Goal: Transaction & Acquisition: Purchase product/service

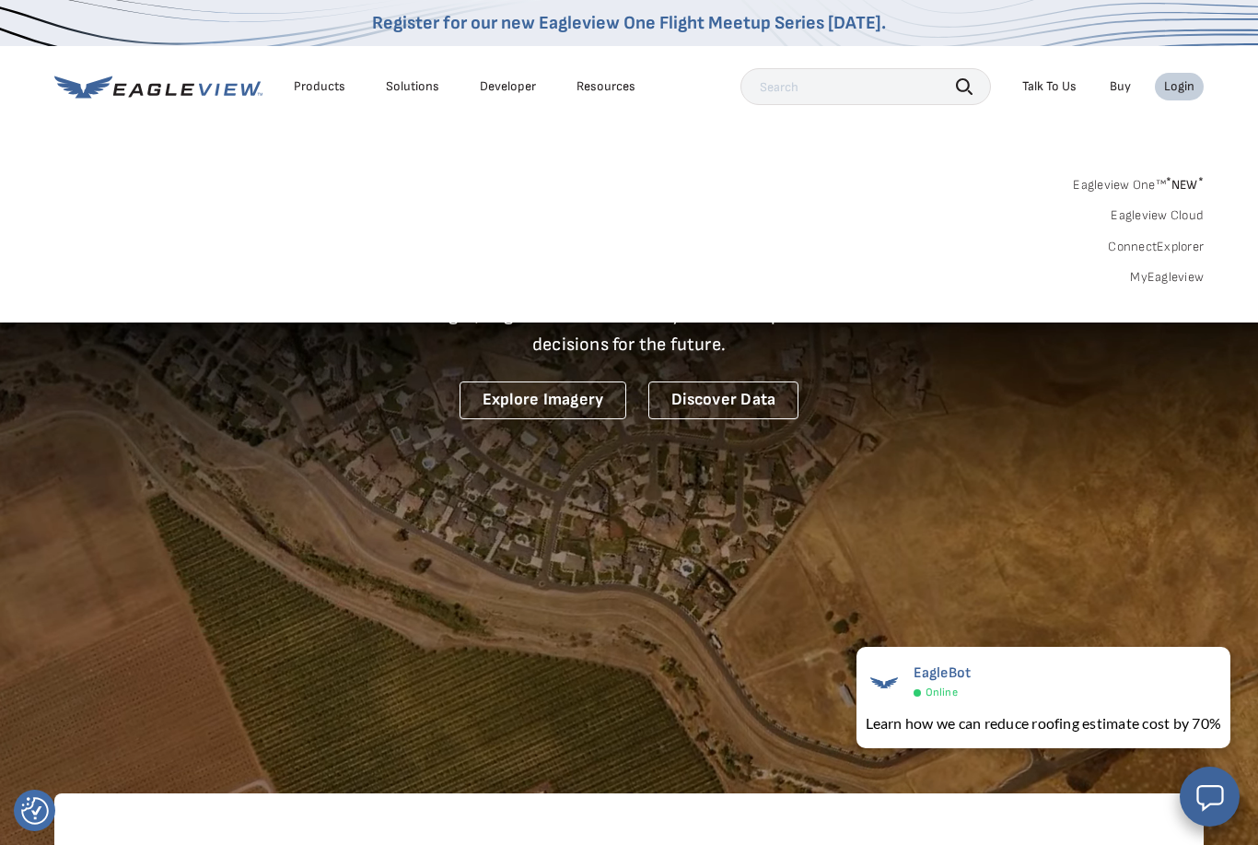
click at [1192, 84] on div "Login" at bounding box center [1179, 86] width 30 height 17
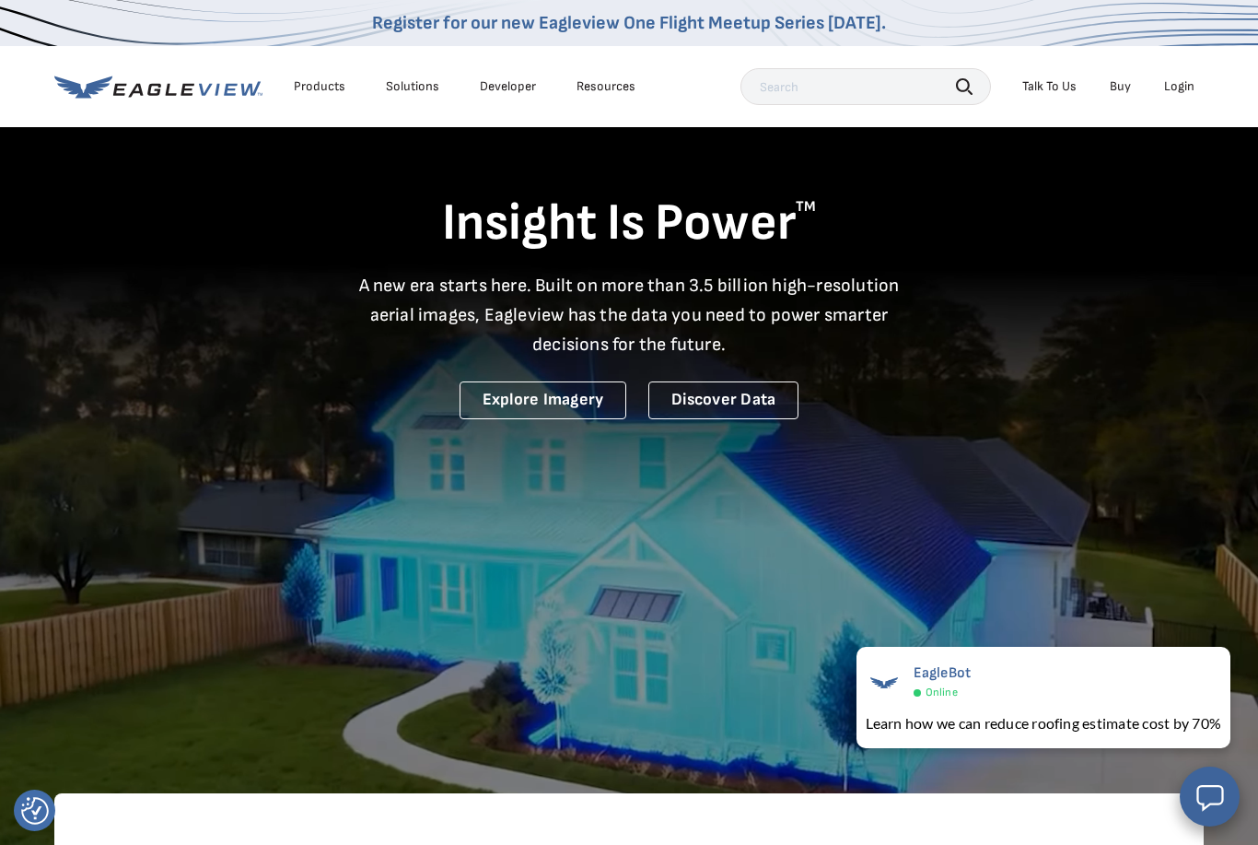
click at [1184, 89] on div "Login" at bounding box center [1179, 86] width 30 height 17
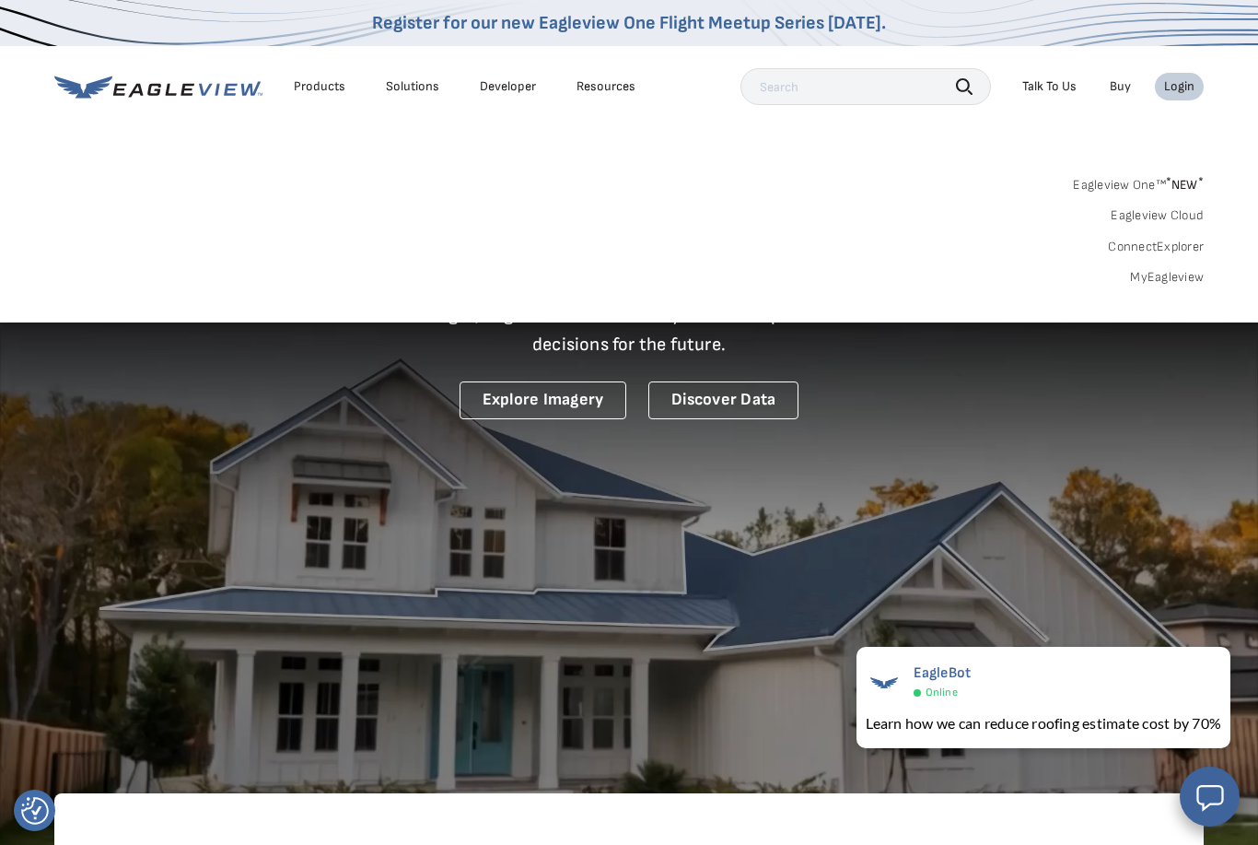
click at [1187, 279] on link "MyEagleview" at bounding box center [1167, 277] width 74 height 17
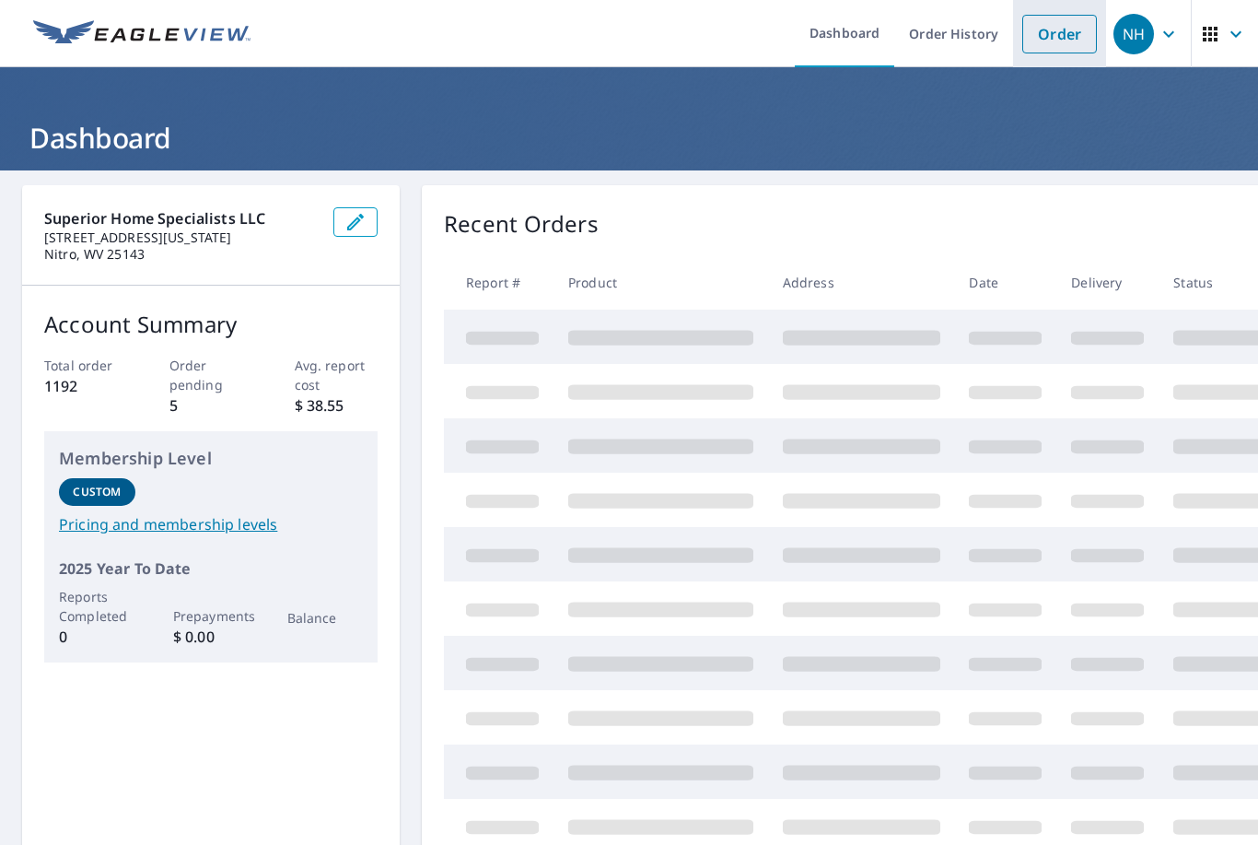
click at [1074, 42] on link "Order" at bounding box center [1060, 34] width 75 height 39
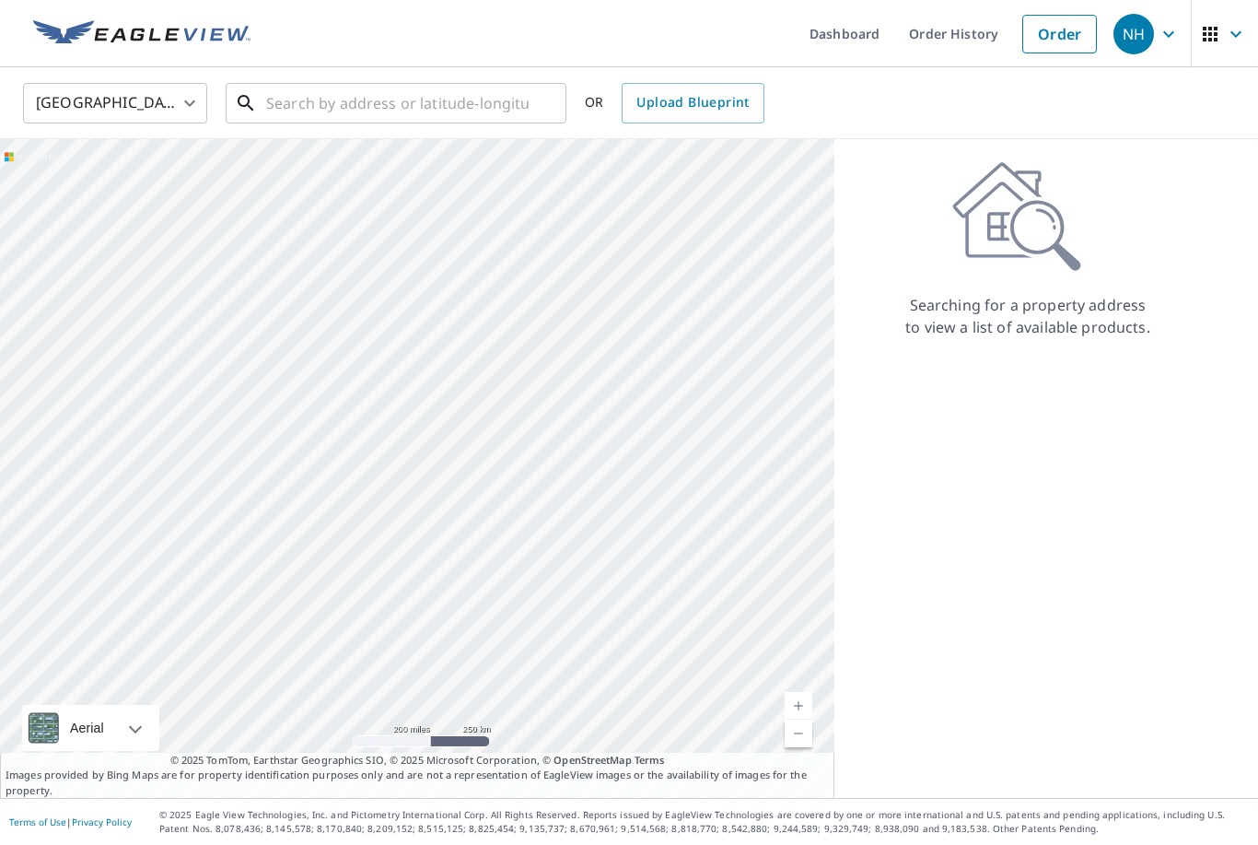
click at [463, 108] on input "text" at bounding box center [397, 103] width 263 height 52
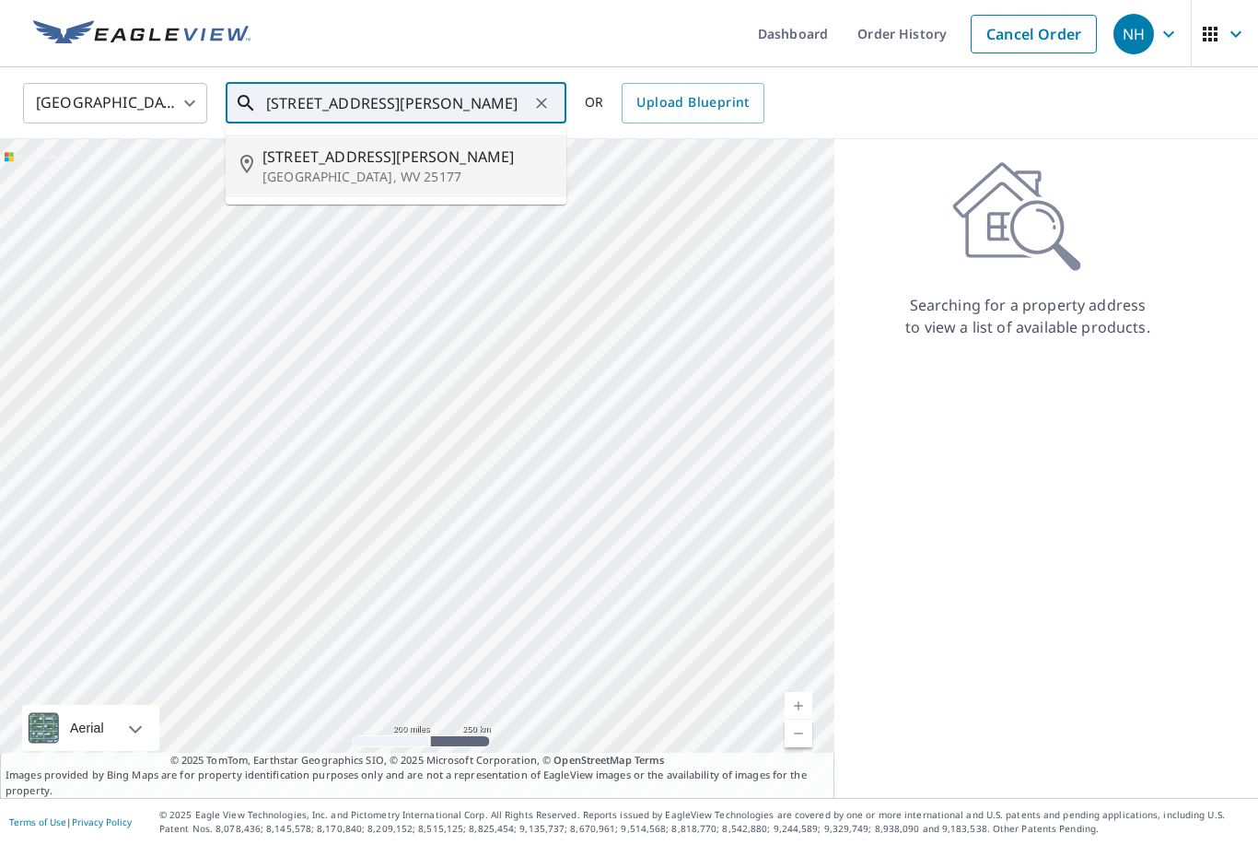
click at [450, 157] on span "43 Jackson St" at bounding box center [407, 157] width 289 height 22
type input "43 Jackson St Saint Albans, WV 25177"
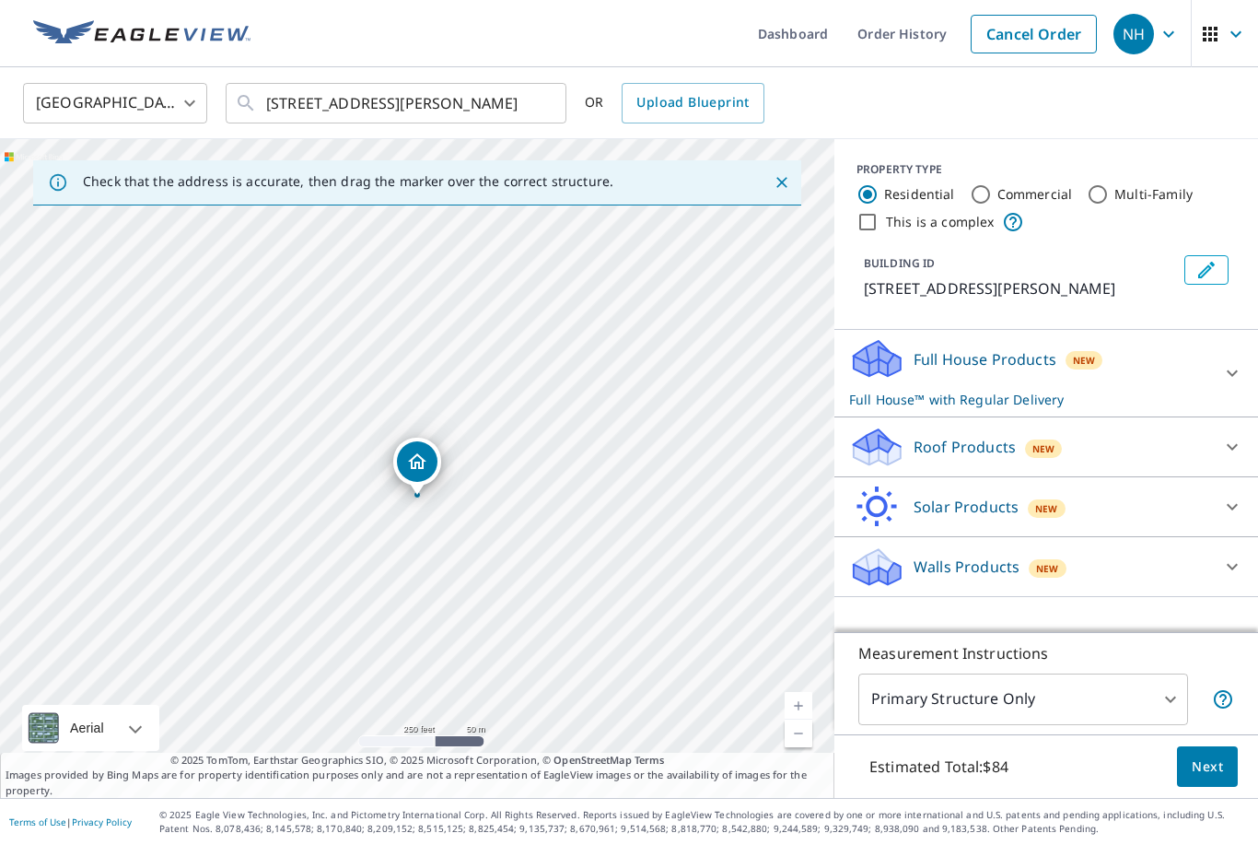
click at [805, 719] on link "Current Level 17, Zoom In" at bounding box center [799, 706] width 28 height 28
click at [807, 719] on link "Current Level 18, Zoom In" at bounding box center [799, 706] width 28 height 28
click at [1234, 447] on icon at bounding box center [1232, 447] width 11 height 6
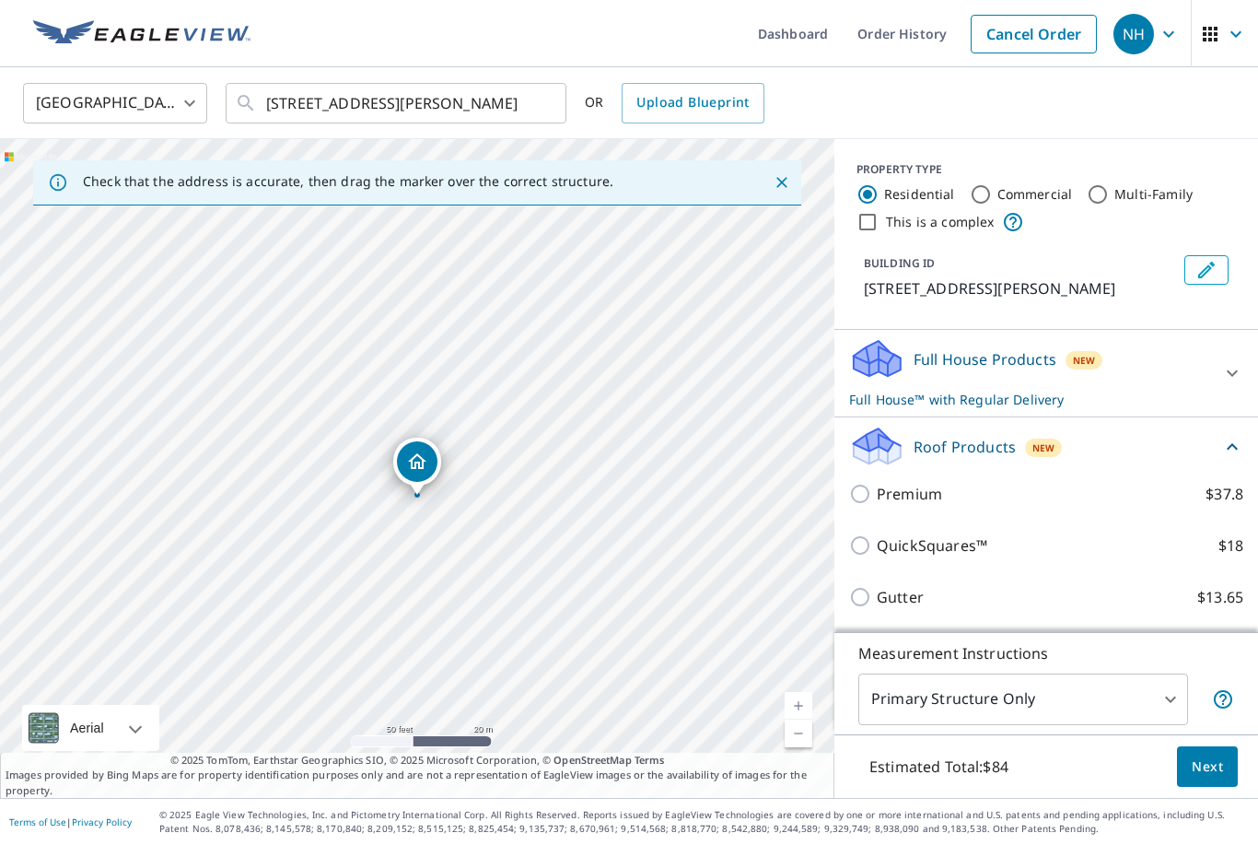
click at [862, 488] on input "Premium $37.8" at bounding box center [863, 494] width 28 height 22
checkbox input "true"
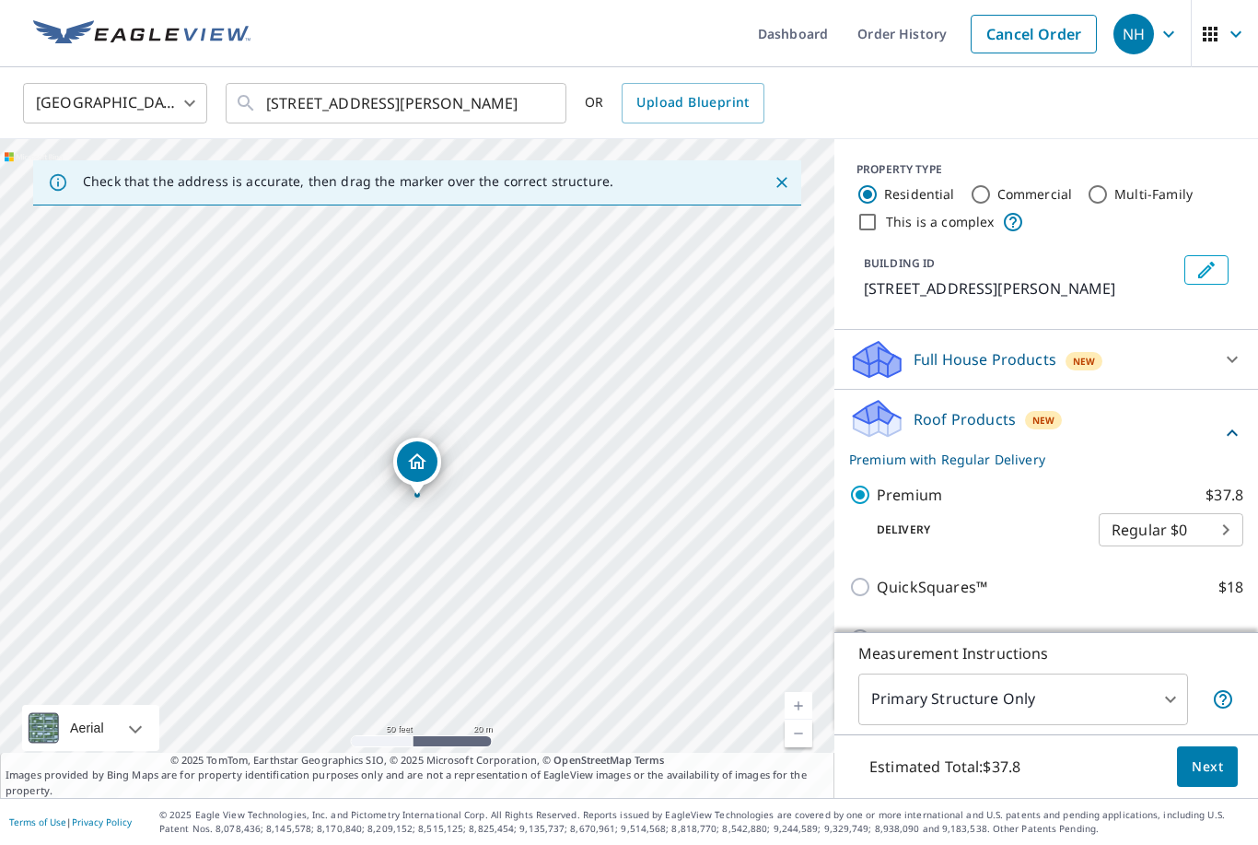
checkbox input "false"
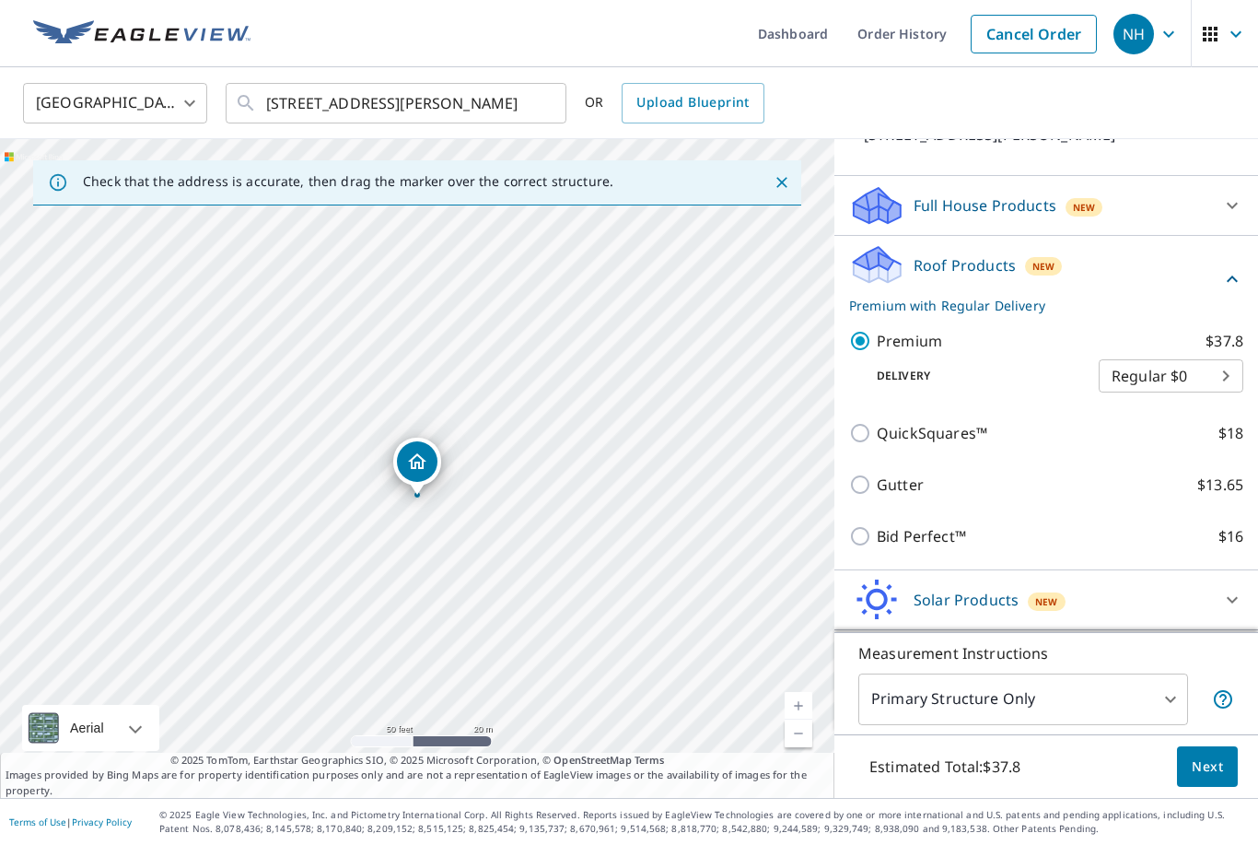
scroll to position [153, 0]
click at [1175, 775] on body "NH NH Dashboard Order History Cancel Order NH United States US ​ 43 Jackson St …" at bounding box center [629, 422] width 1258 height 845
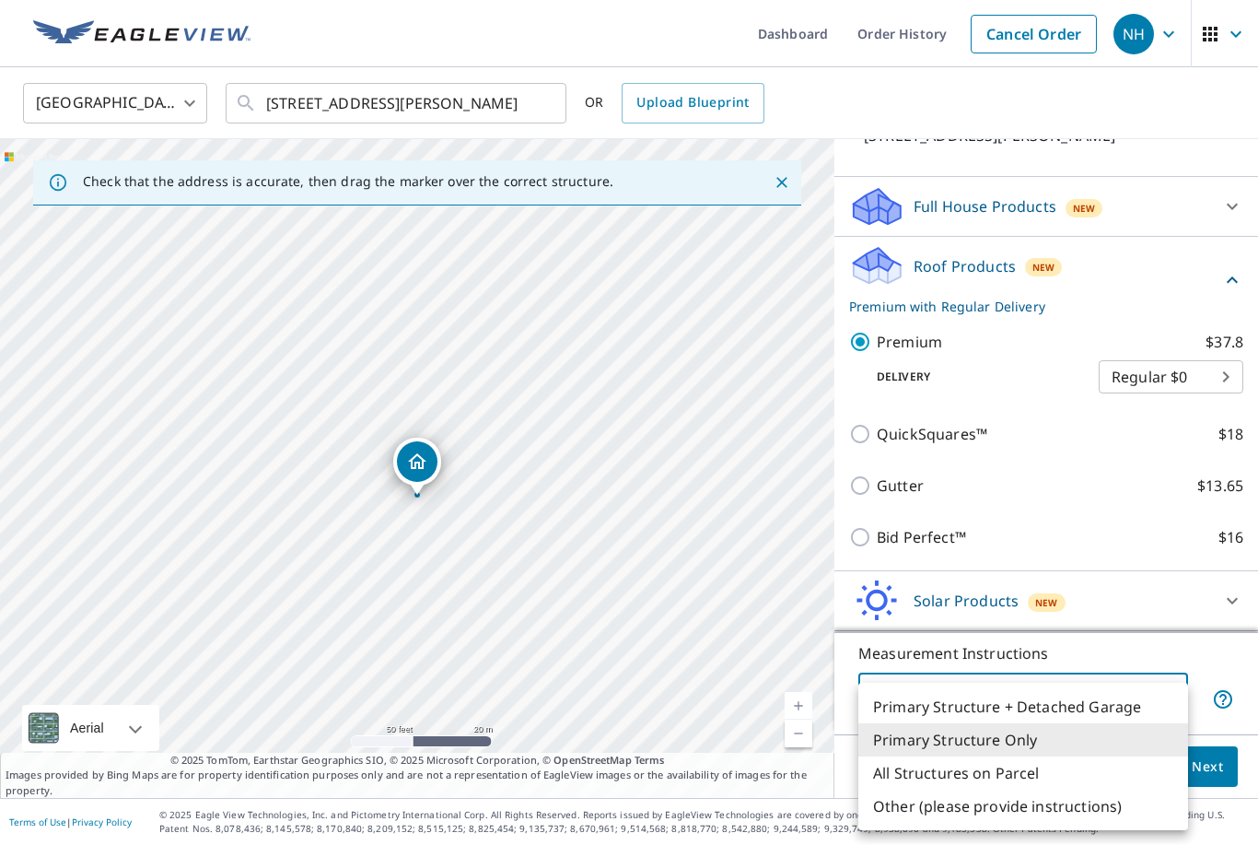
click at [1039, 717] on li "Primary Structure + Detached Garage" at bounding box center [1024, 706] width 330 height 33
type input "1"
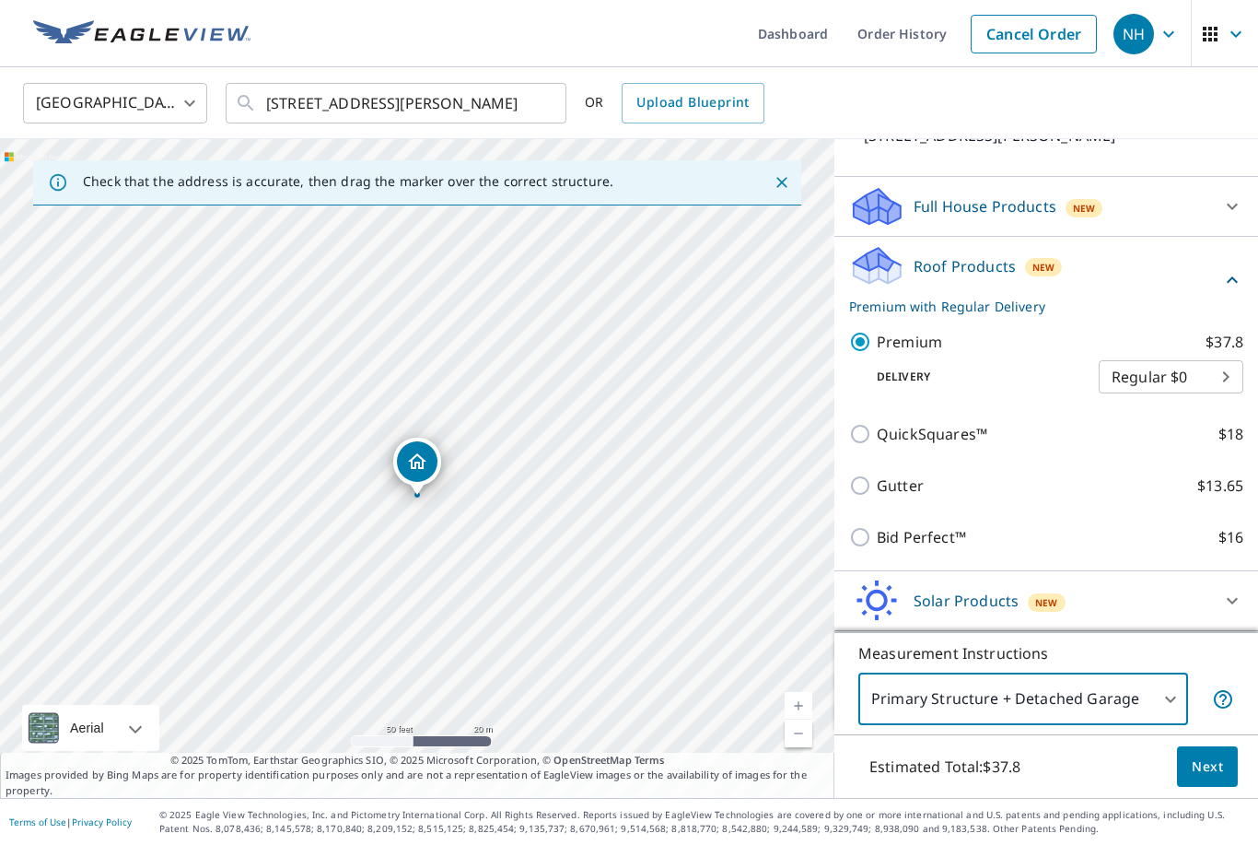
click at [1208, 778] on span "Next" at bounding box center [1207, 766] width 31 height 23
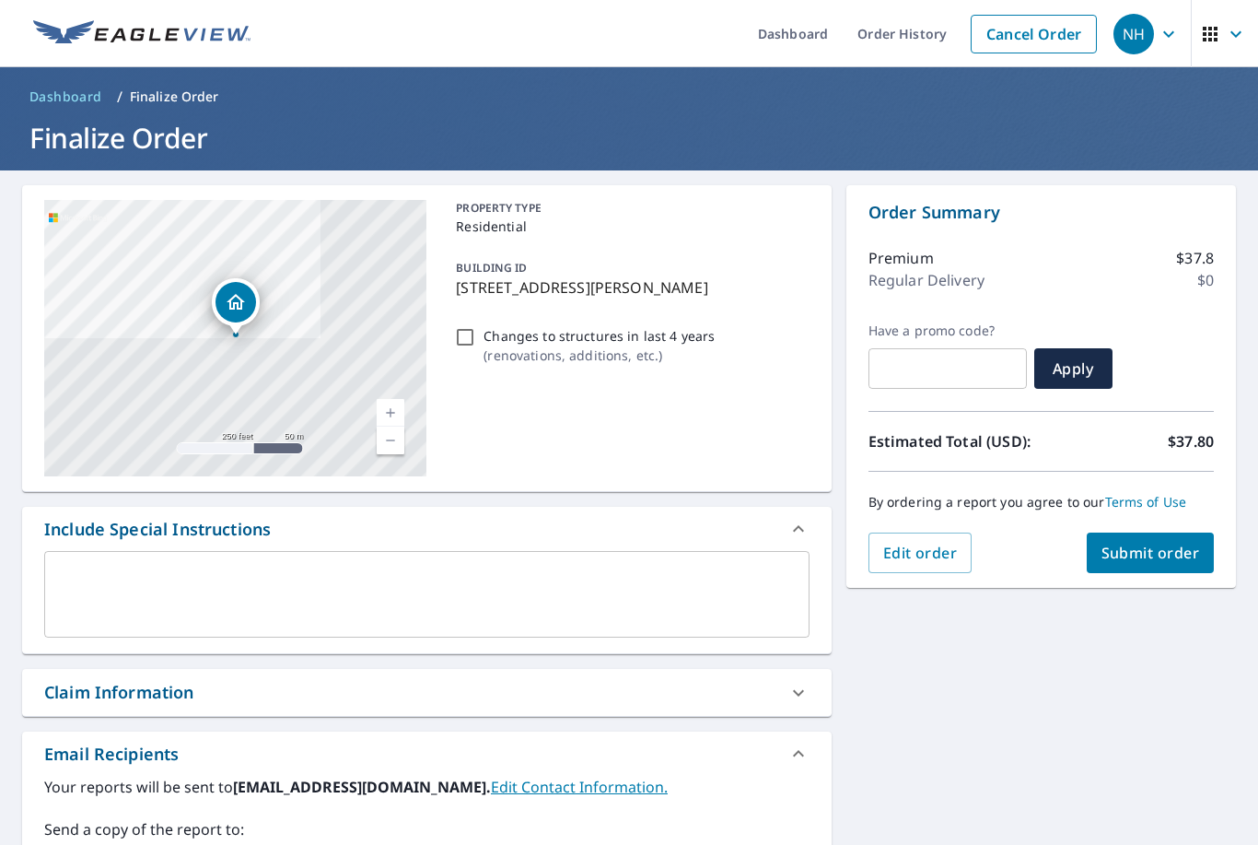
click at [1169, 549] on span "Submit order" at bounding box center [1151, 553] width 99 height 20
checkbox input "true"
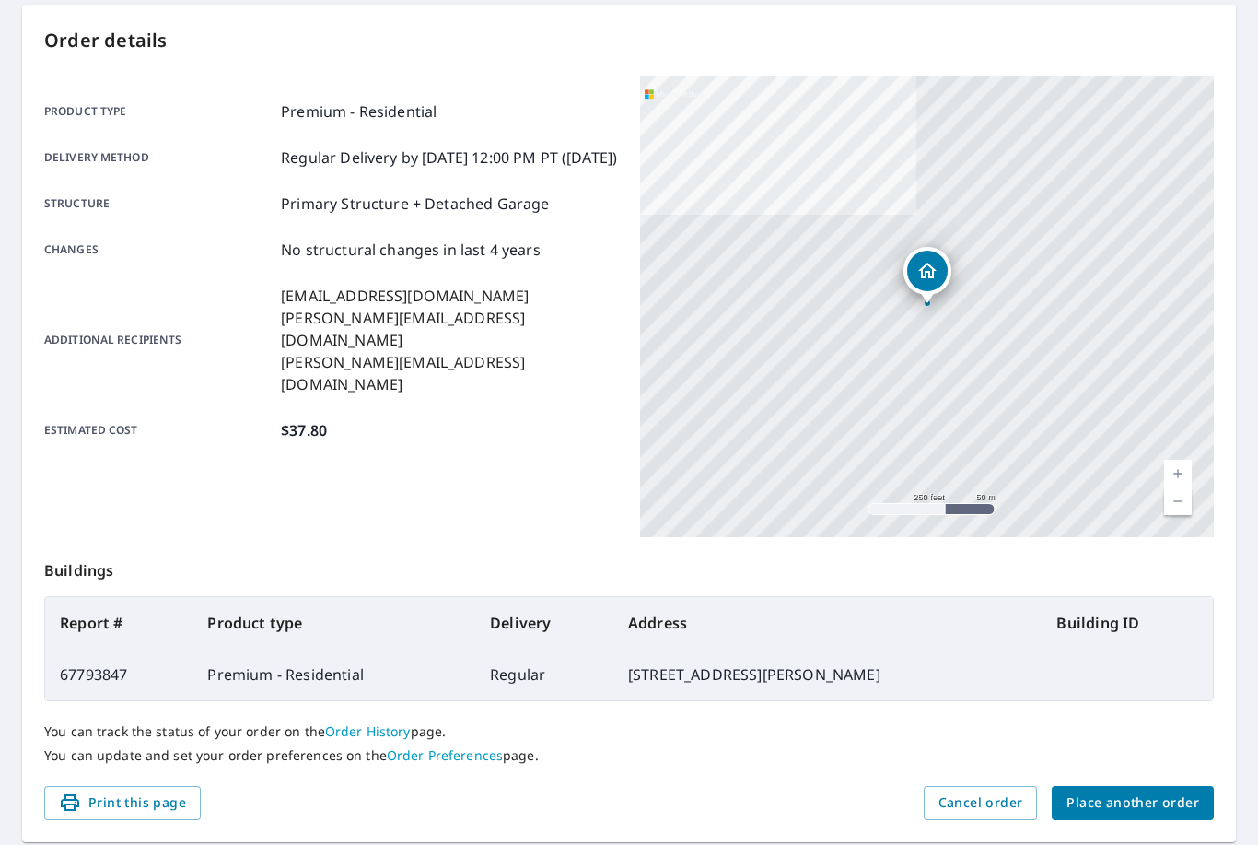
scroll to position [180, 0]
click at [1168, 813] on span "Place another order" at bounding box center [1133, 803] width 133 height 23
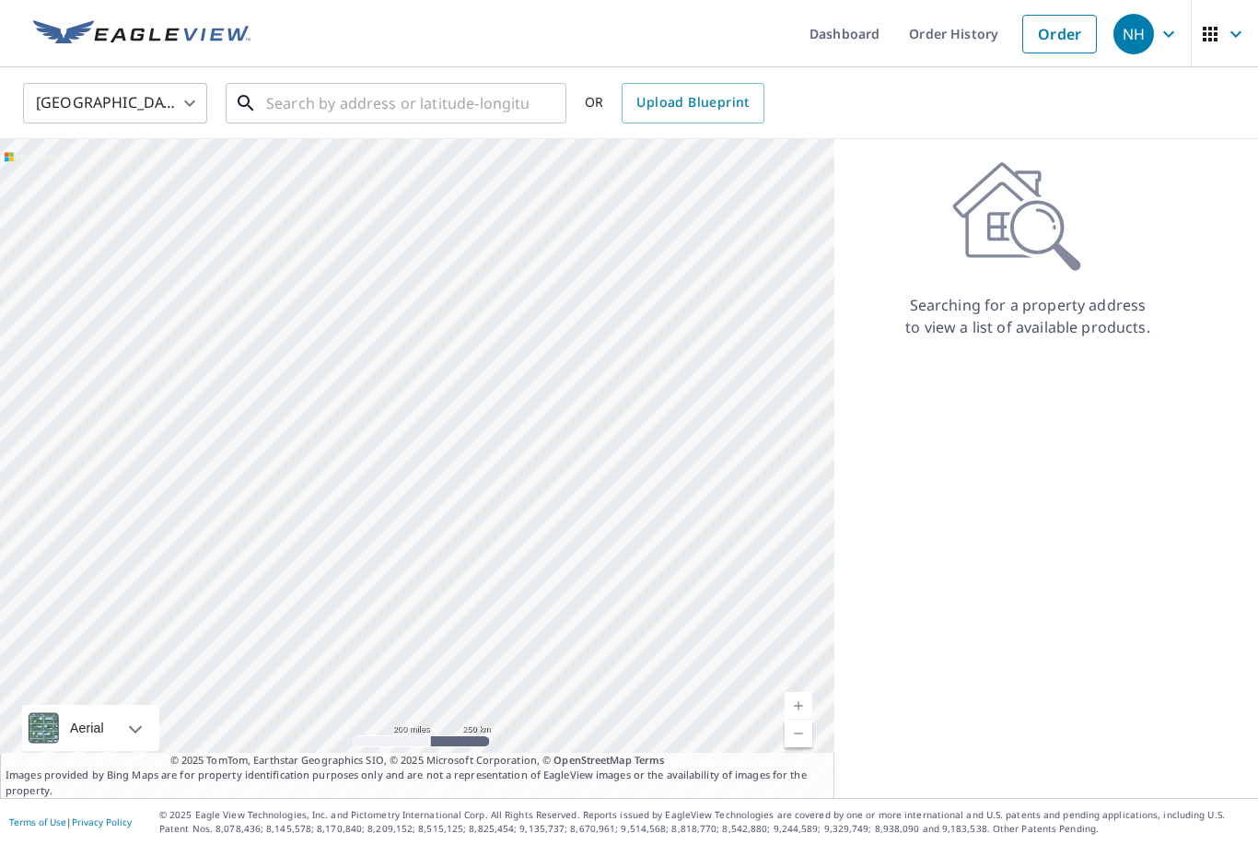
click at [433, 99] on input "text" at bounding box center [397, 103] width 263 height 52
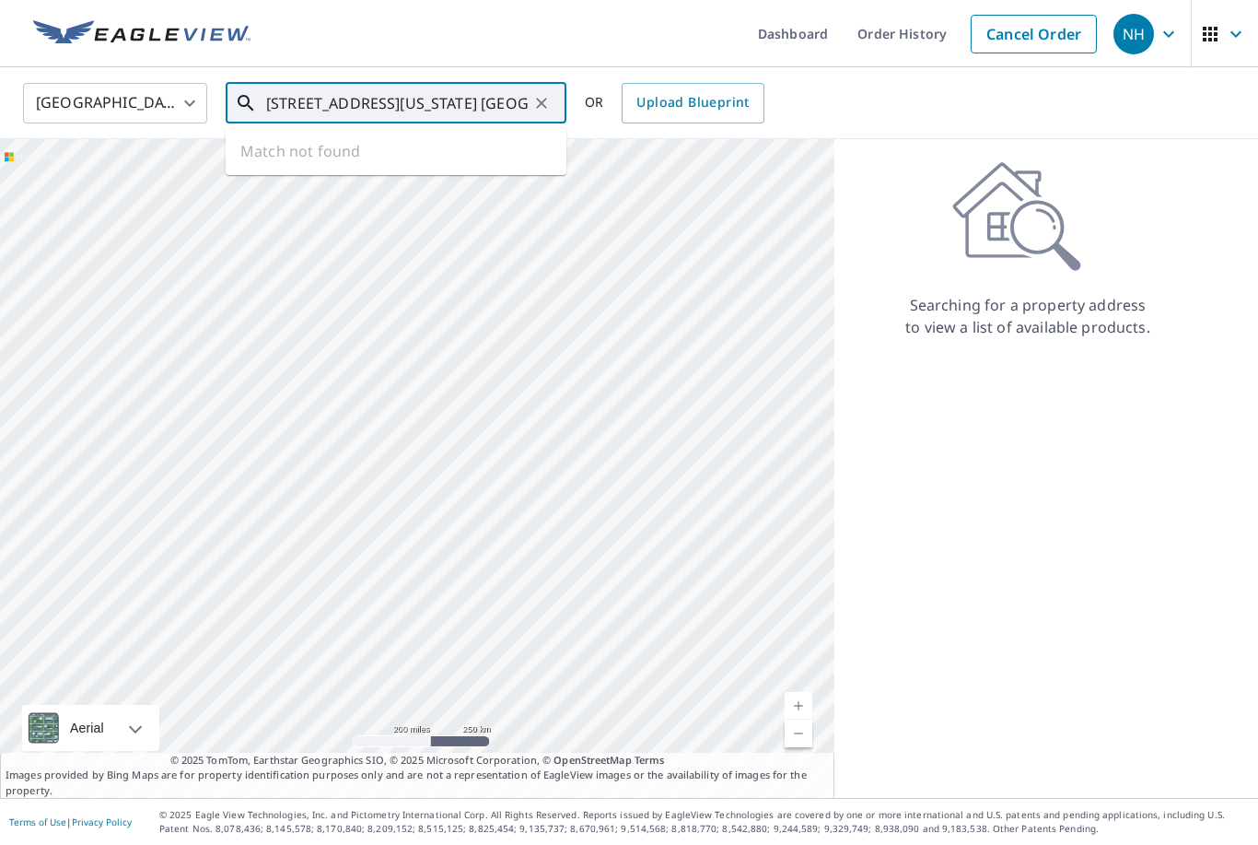
type input "534 1/2 Wyoming st. charleston, WV"
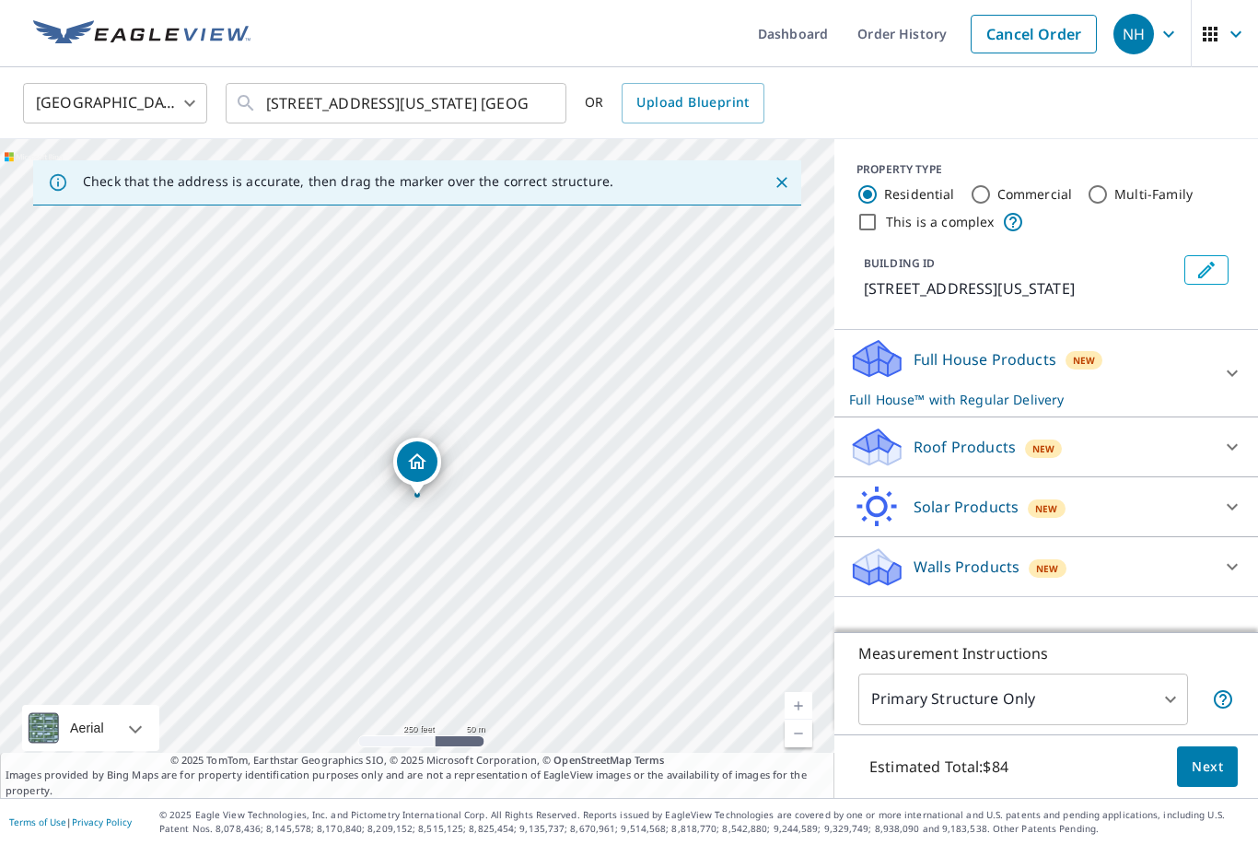
click at [796, 719] on link "Current Level 17, Zoom In" at bounding box center [799, 706] width 28 height 28
click at [810, 719] on link "Current Level 18, Zoom In" at bounding box center [799, 706] width 28 height 28
click at [801, 719] on link "Current Level 19, Zoom In" at bounding box center [799, 706] width 28 height 28
click at [1232, 439] on icon at bounding box center [1233, 447] width 22 height 22
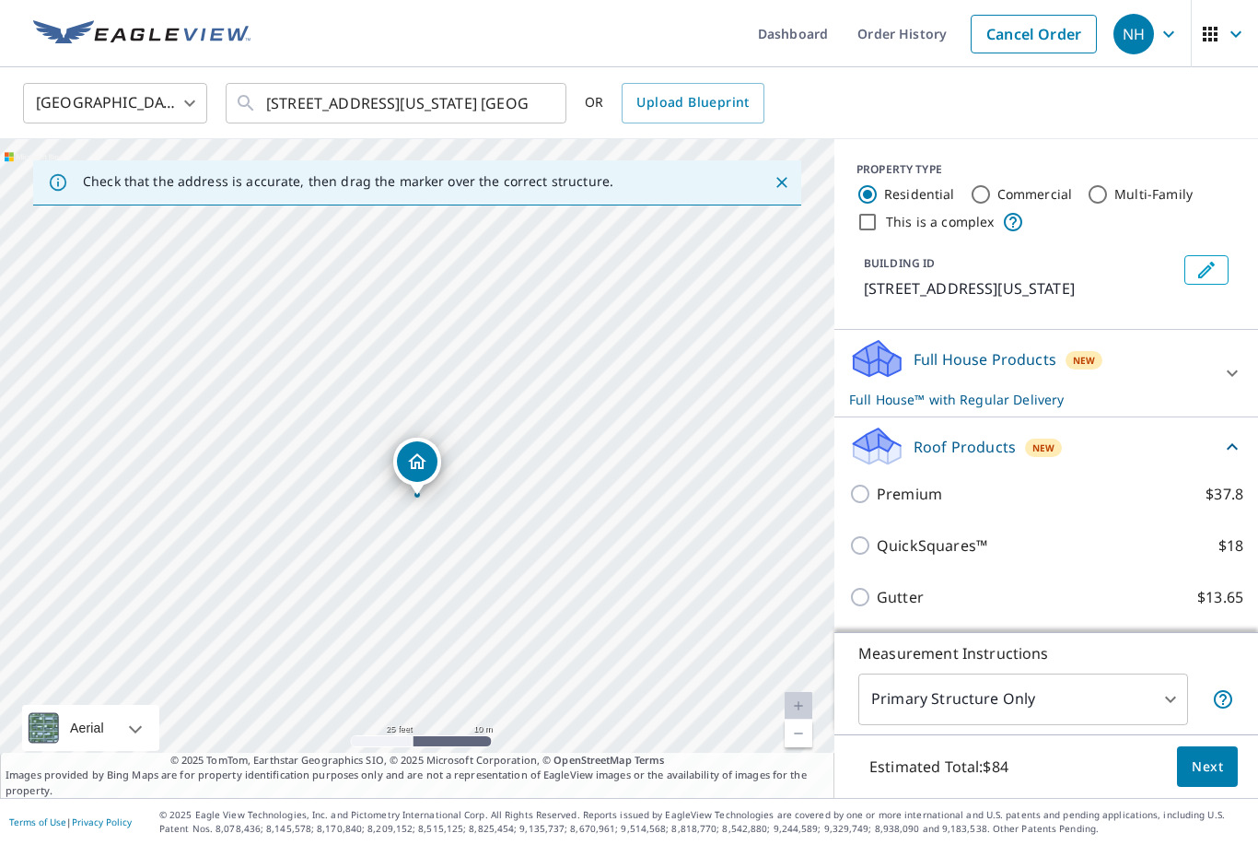
click at [870, 498] on input "Premium $37.8" at bounding box center [863, 494] width 28 height 22
checkbox input "true"
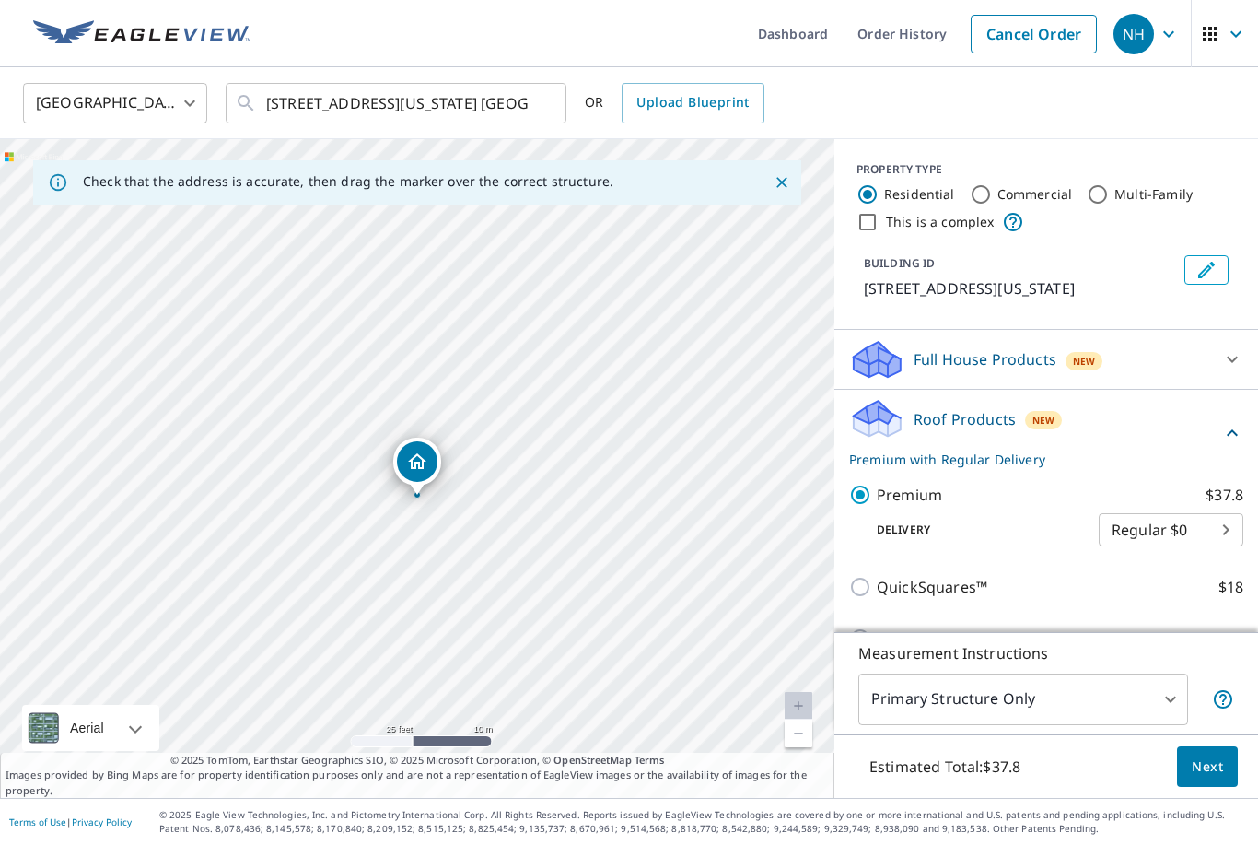
checkbox input "false"
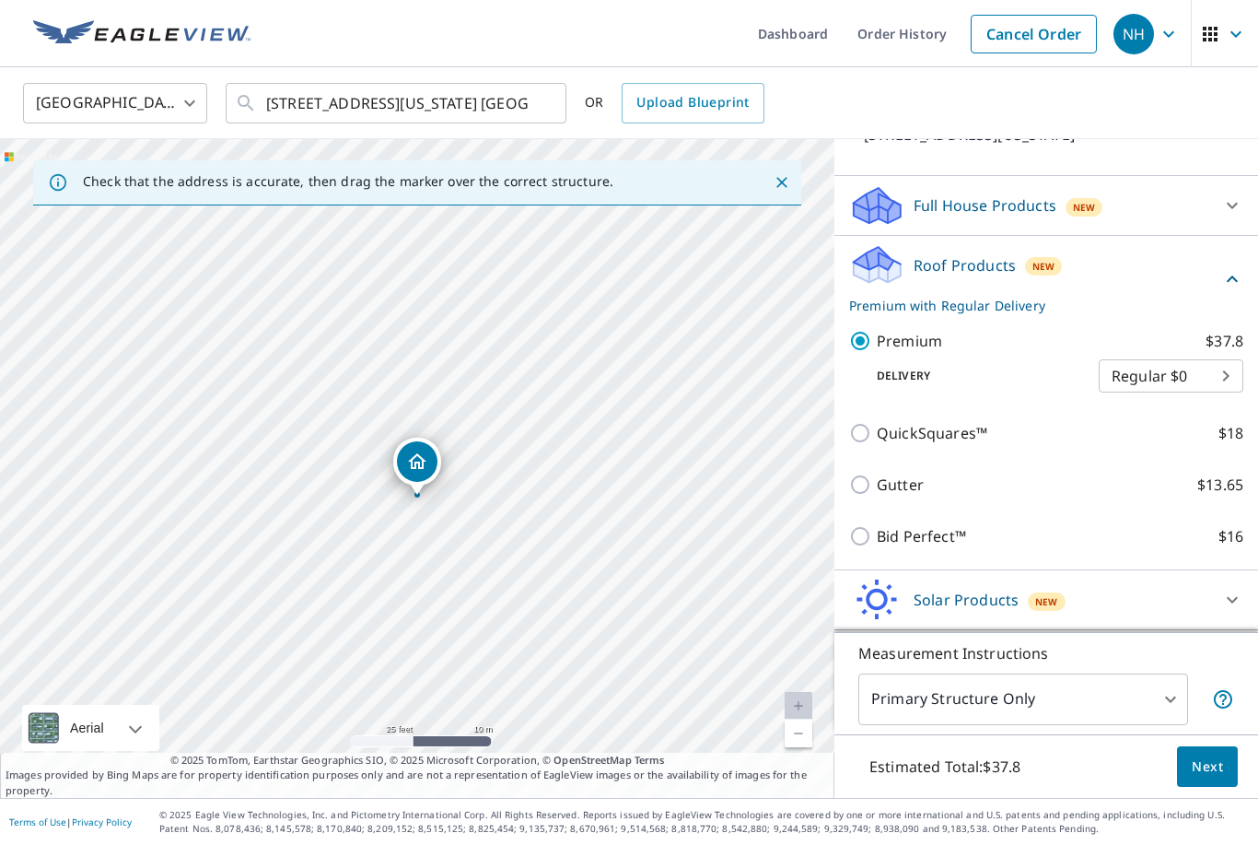
scroll to position [153, 0]
click at [1222, 778] on span "Next" at bounding box center [1207, 766] width 31 height 23
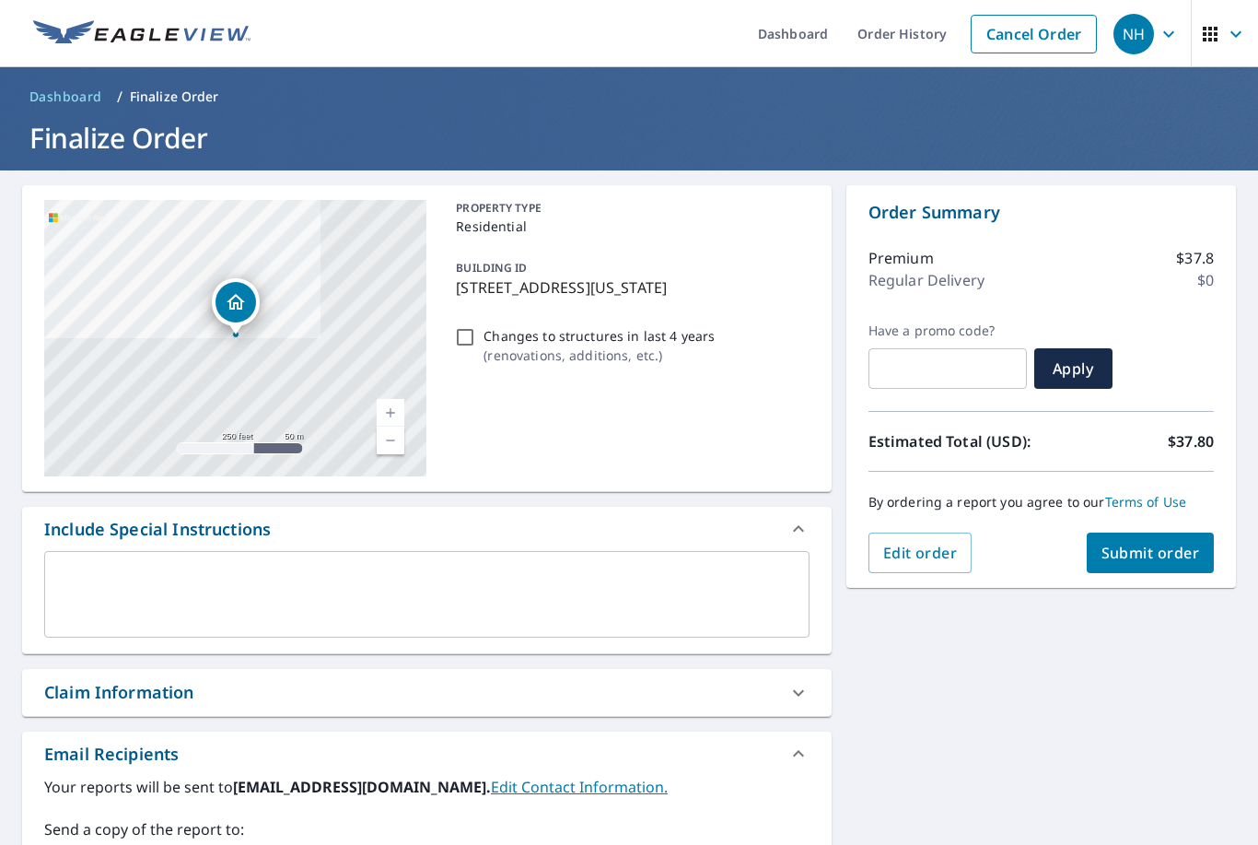
click at [1184, 558] on span "Submit order" at bounding box center [1151, 553] width 99 height 20
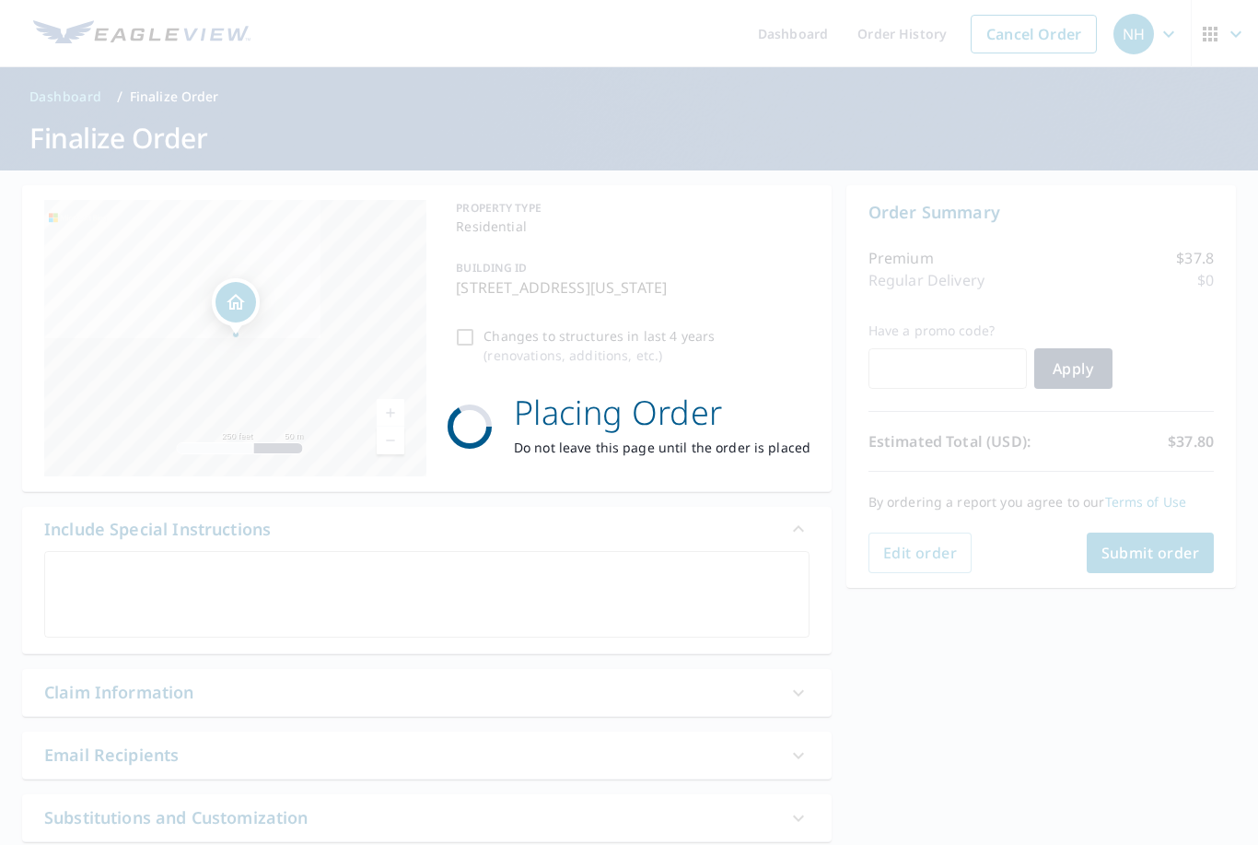
checkbox input "true"
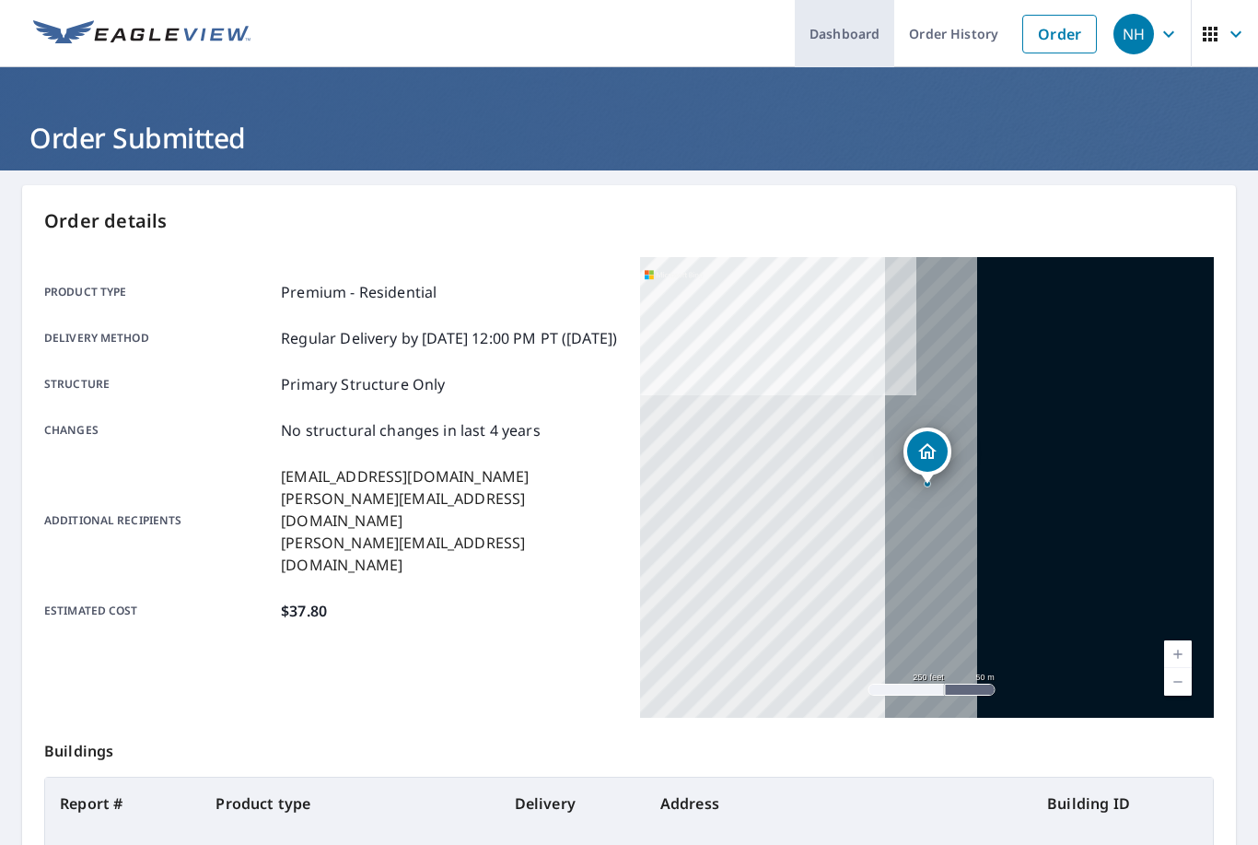
click at [858, 38] on link "Dashboard" at bounding box center [844, 33] width 99 height 67
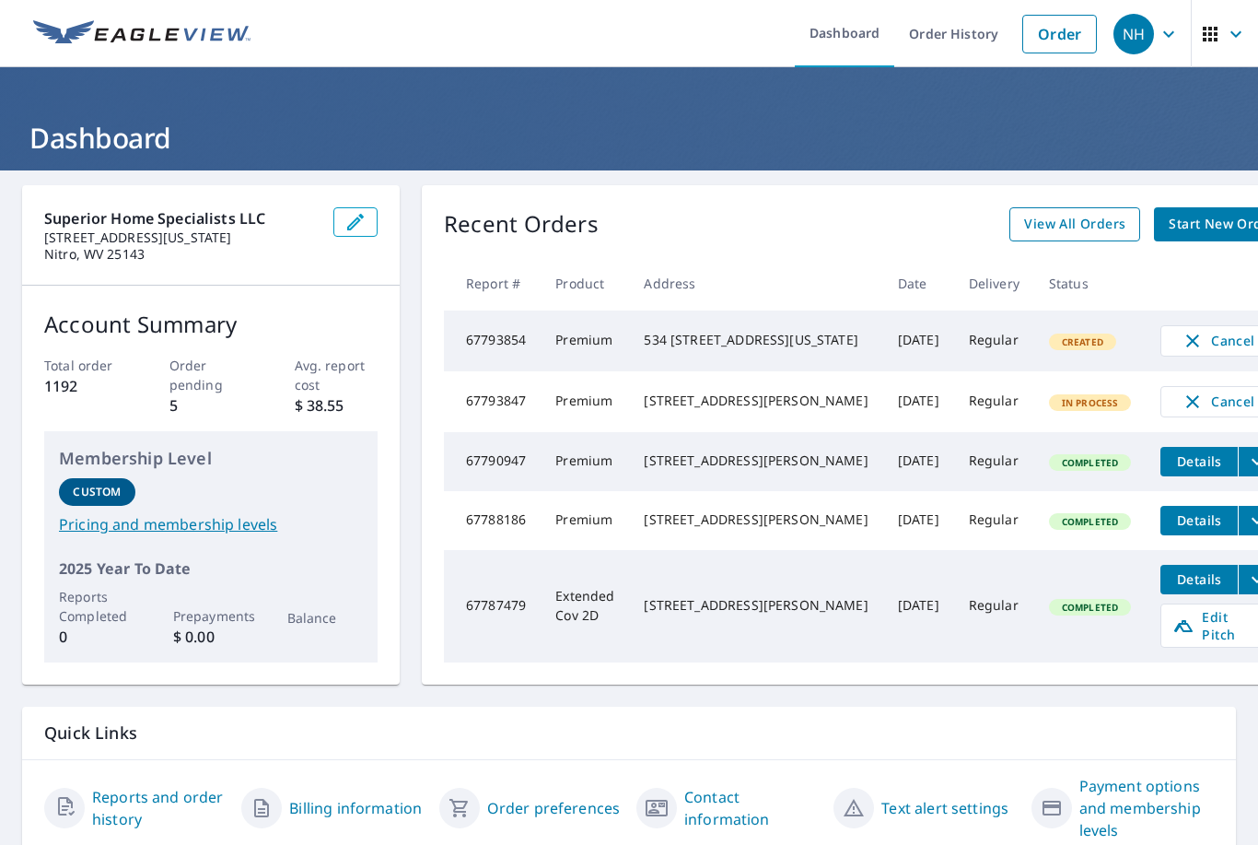
click at [1020, 212] on link "View All Orders" at bounding box center [1075, 224] width 131 height 34
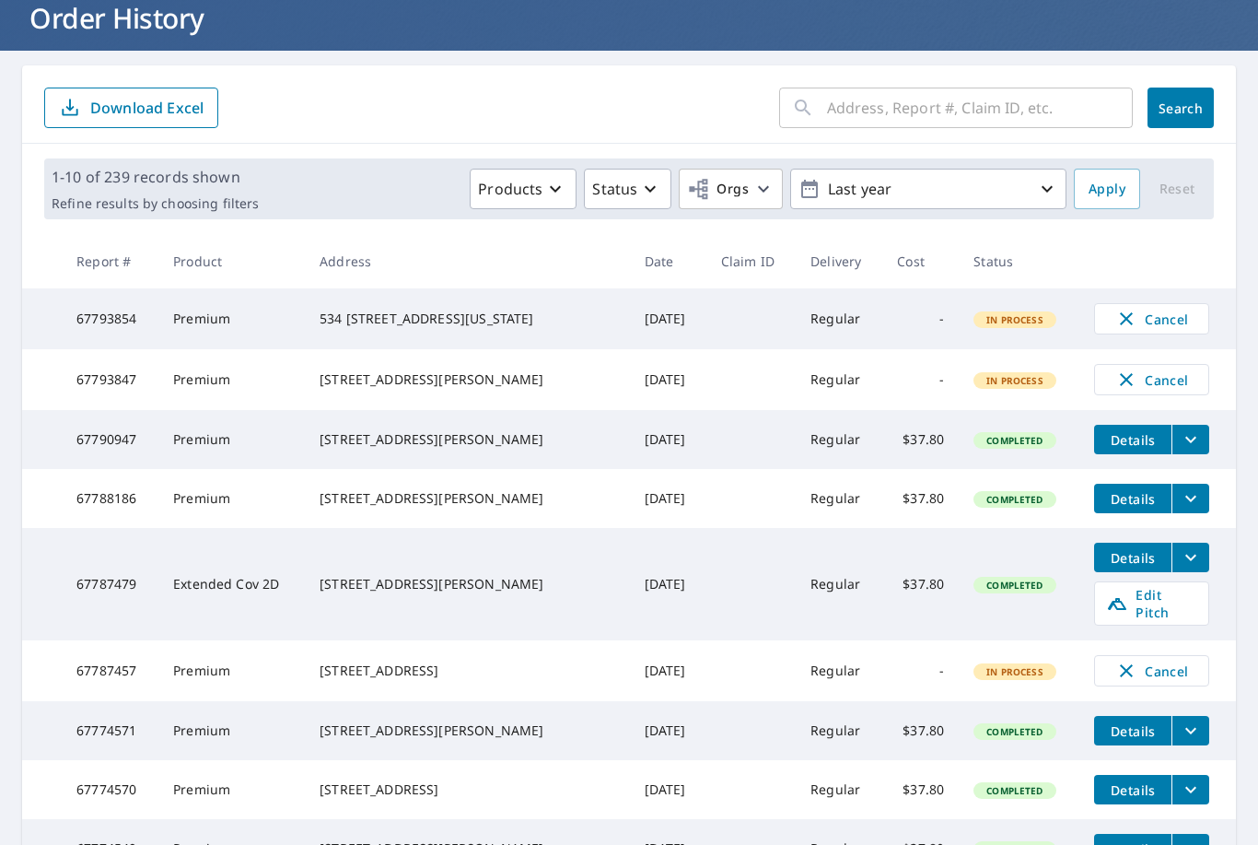
scroll to position [122, 0]
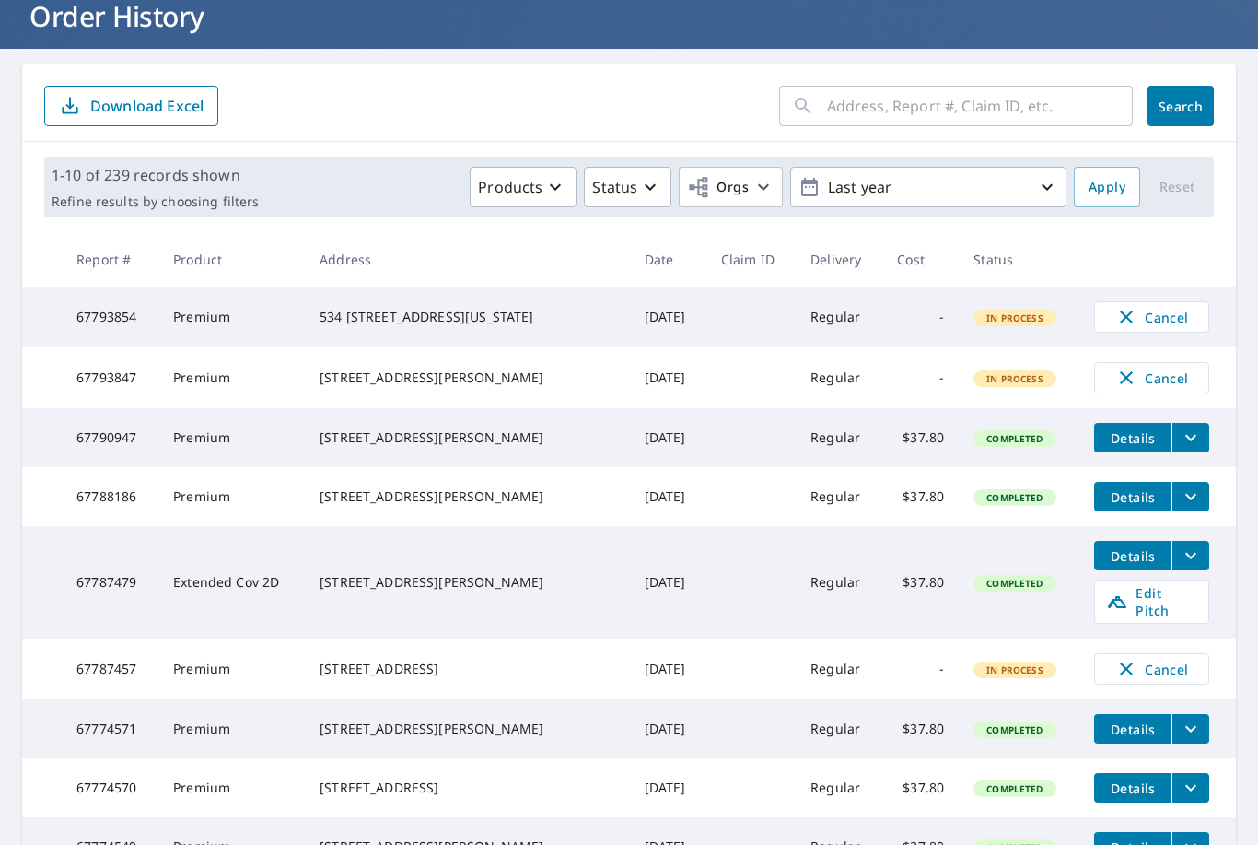
click at [921, 685] on td "-" at bounding box center [921, 668] width 76 height 61
click at [197, 688] on td "Premium" at bounding box center [231, 668] width 146 height 61
click at [368, 678] on div "206 Lone Oak Rd Red House, WV 25168" at bounding box center [468, 669] width 296 height 18
click at [1228, 684] on td "Cancel" at bounding box center [1158, 668] width 157 height 61
click at [107, 693] on td "67787457" at bounding box center [110, 668] width 97 height 61
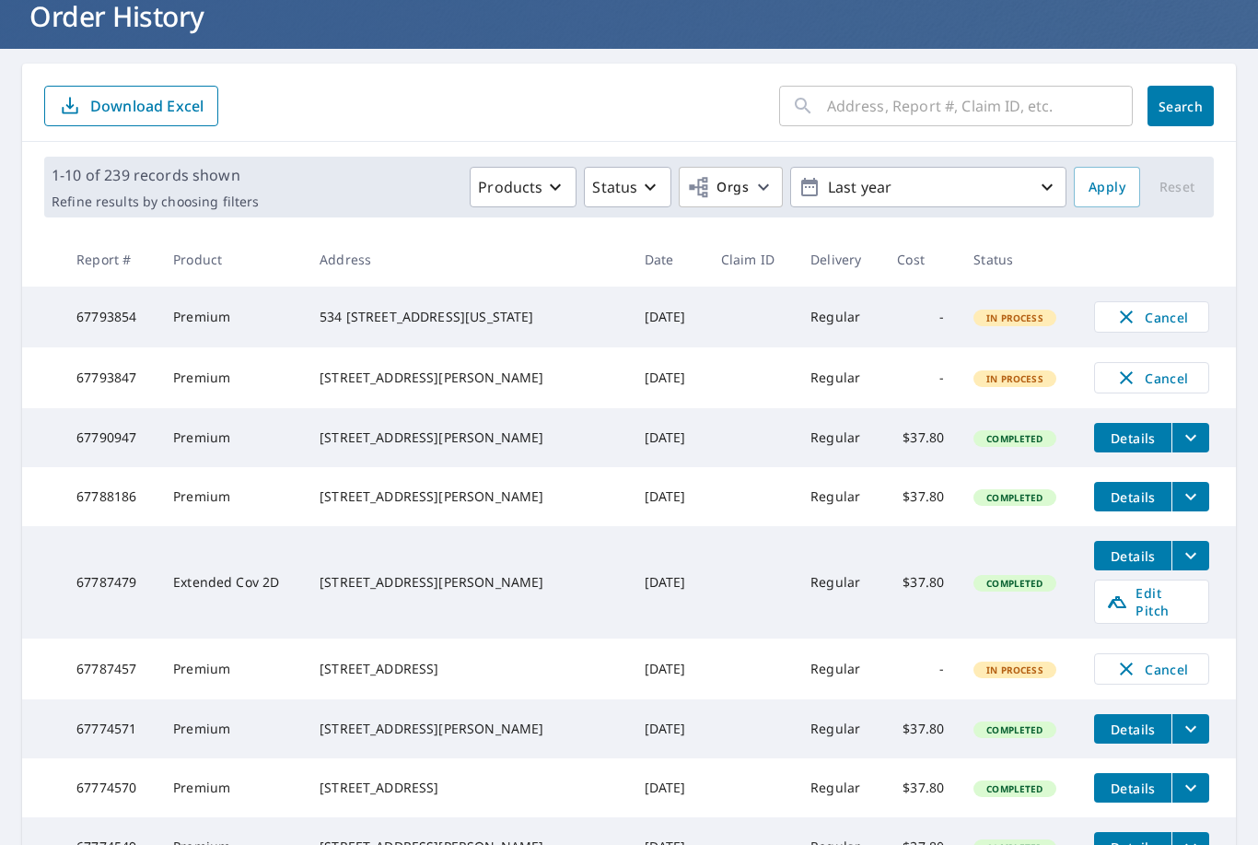
click at [87, 693] on td "67787457" at bounding box center [110, 668] width 97 height 61
click at [334, 699] on td "206 Lone Oak Rd Red House, WV 25168" at bounding box center [467, 668] width 325 height 61
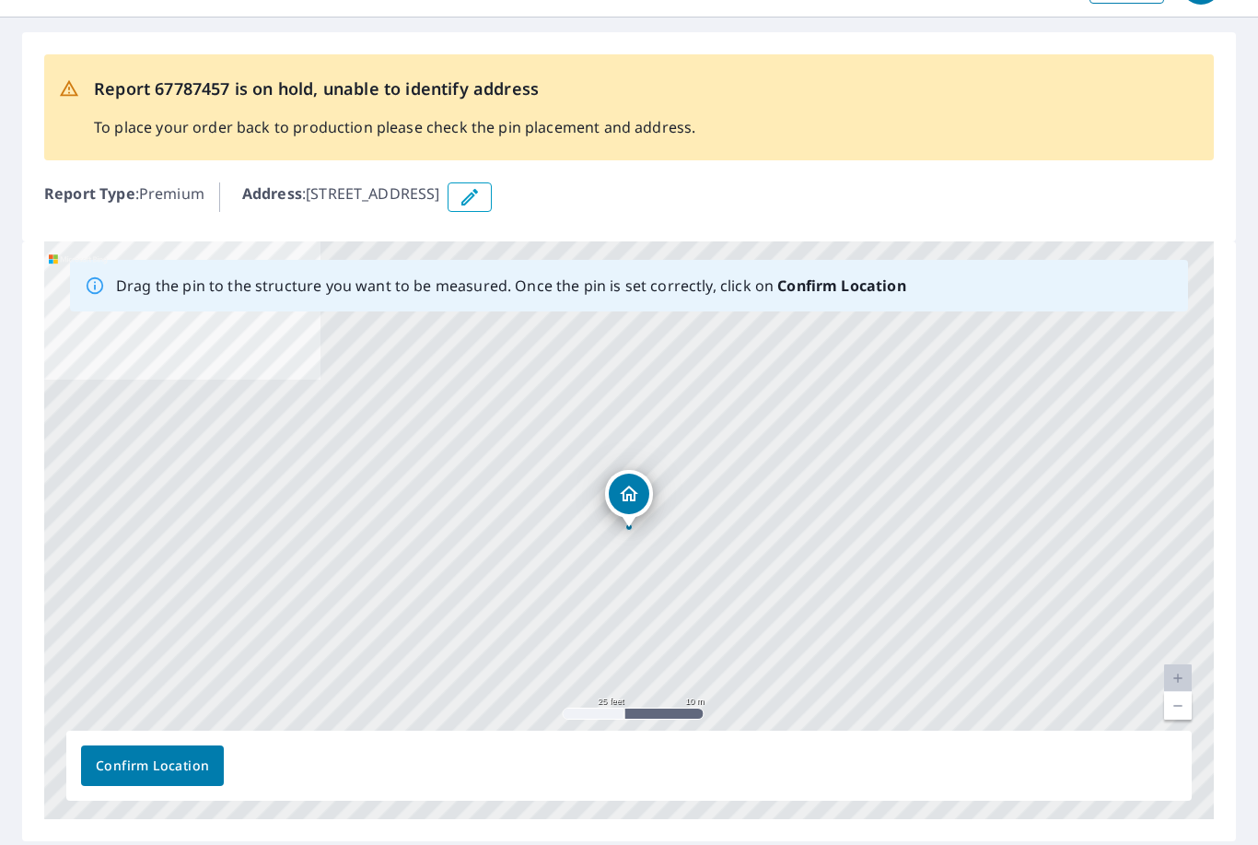
scroll to position [49, 0]
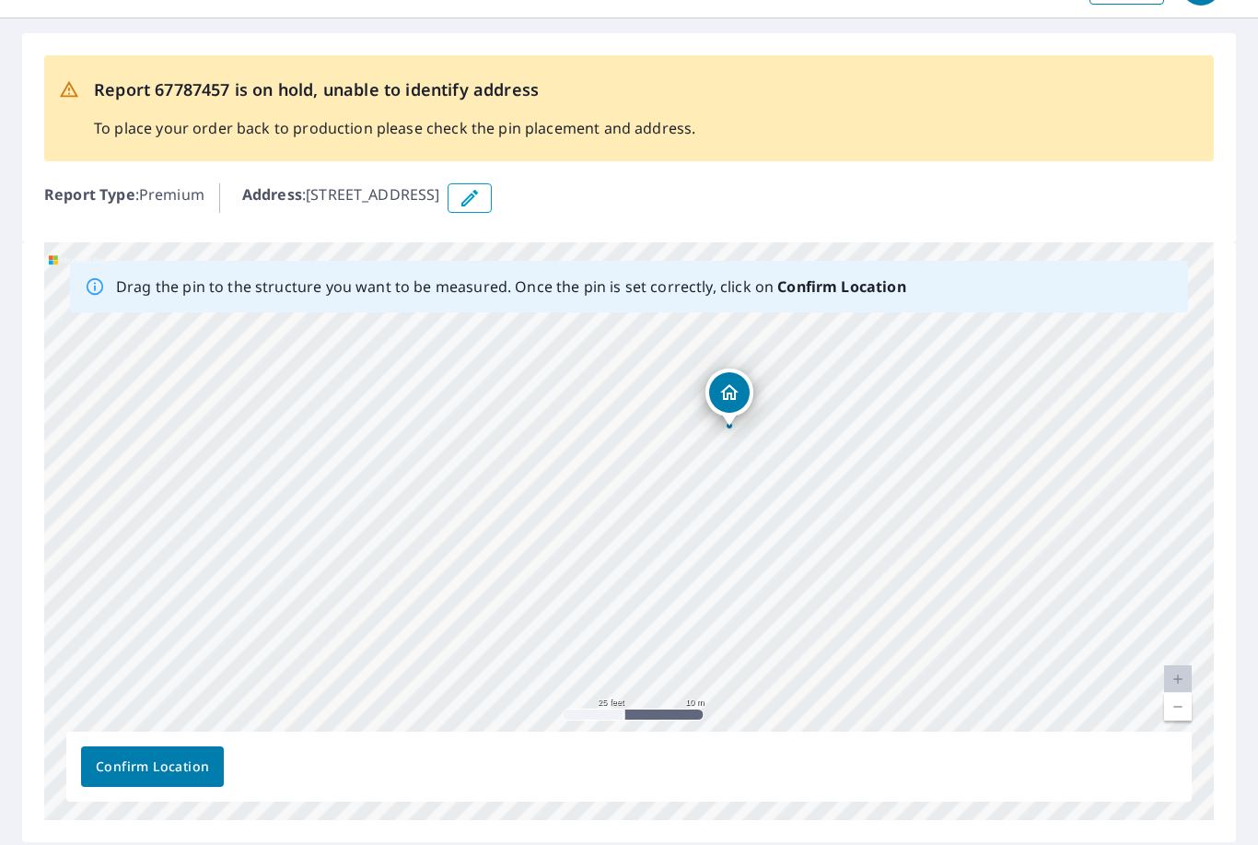
click at [163, 769] on span "Confirm Location" at bounding box center [152, 766] width 113 height 23
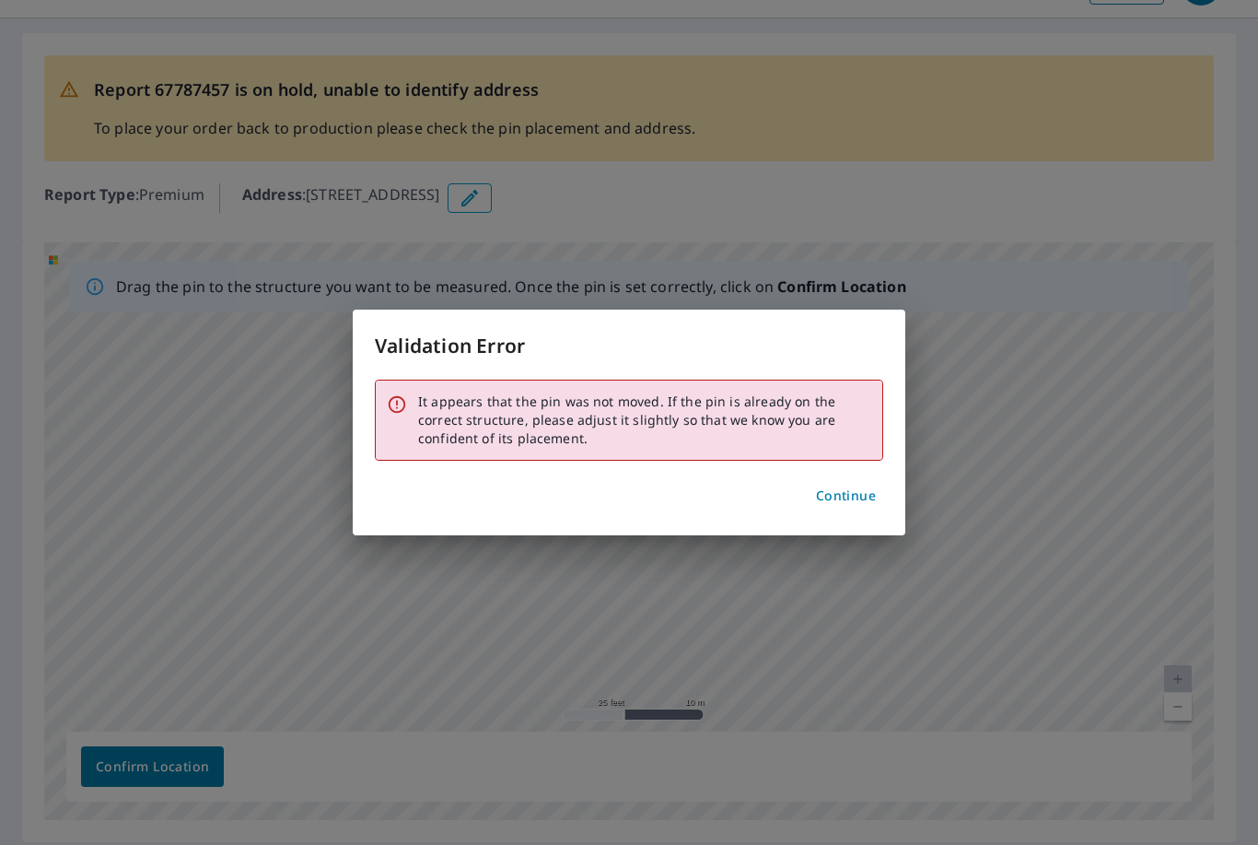
click at [1044, 466] on div "Validation Error It appears that the pin was not moved. If the pin is already o…" at bounding box center [629, 422] width 1258 height 845
click at [864, 494] on span "Continue" at bounding box center [846, 496] width 60 height 23
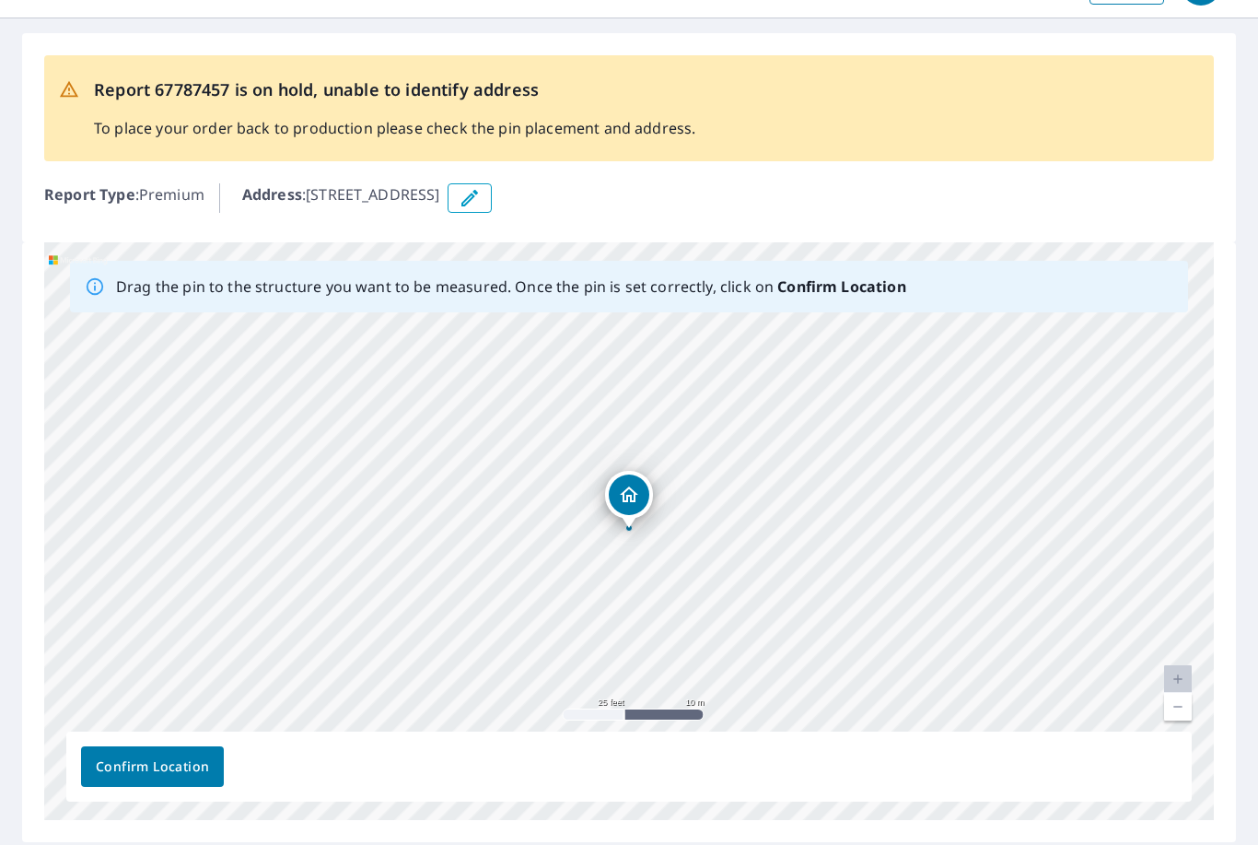
click at [144, 769] on span "Confirm Location" at bounding box center [152, 766] width 113 height 23
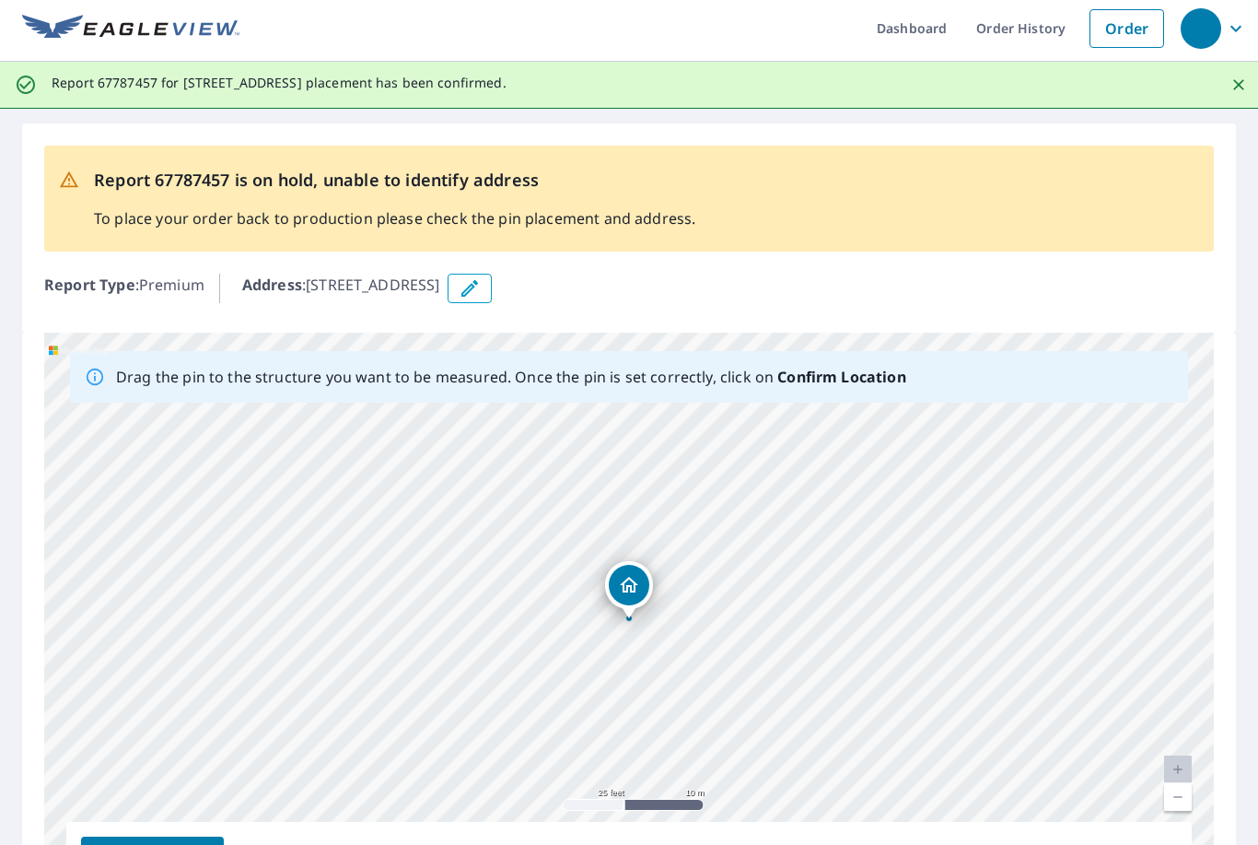
scroll to position [0, 0]
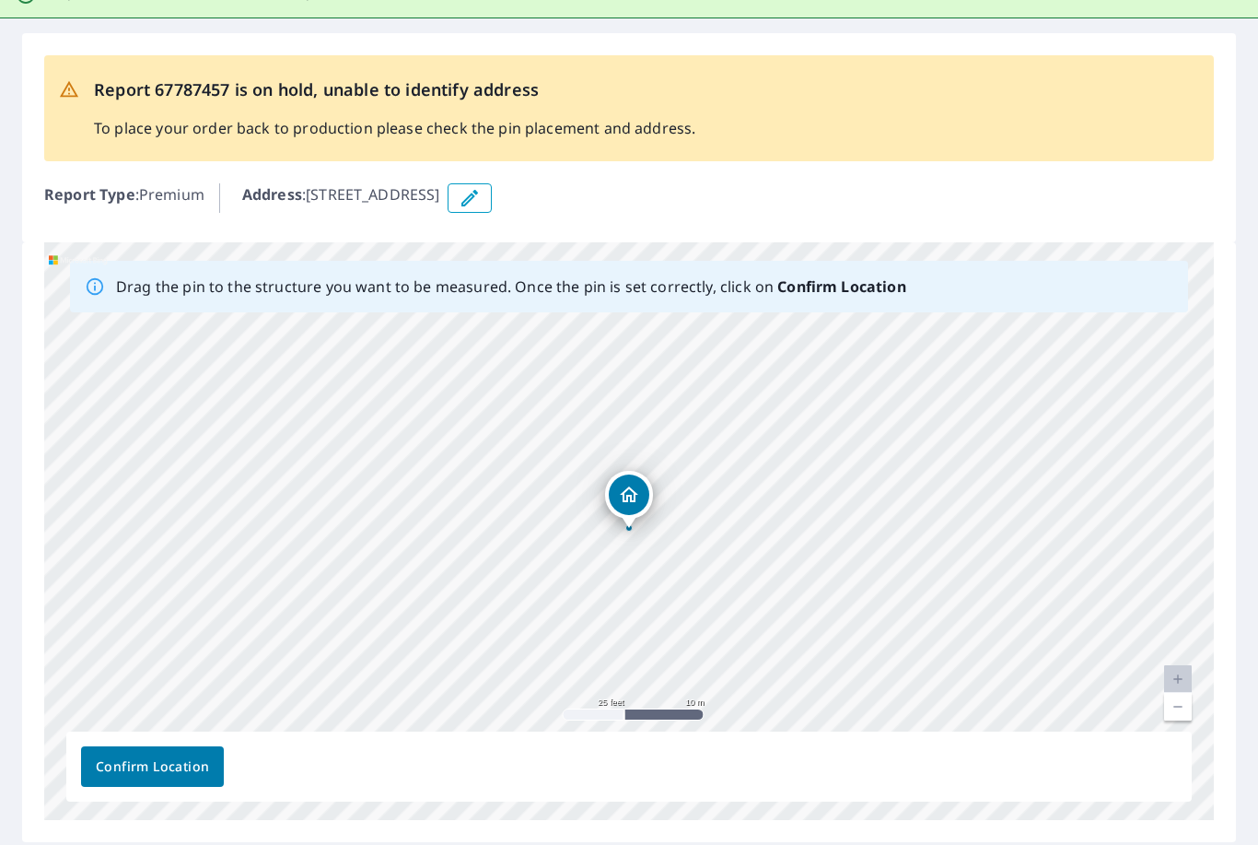
click at [147, 768] on span "Confirm Location" at bounding box center [152, 766] width 113 height 23
